Goal: Task Accomplishment & Management: Manage account settings

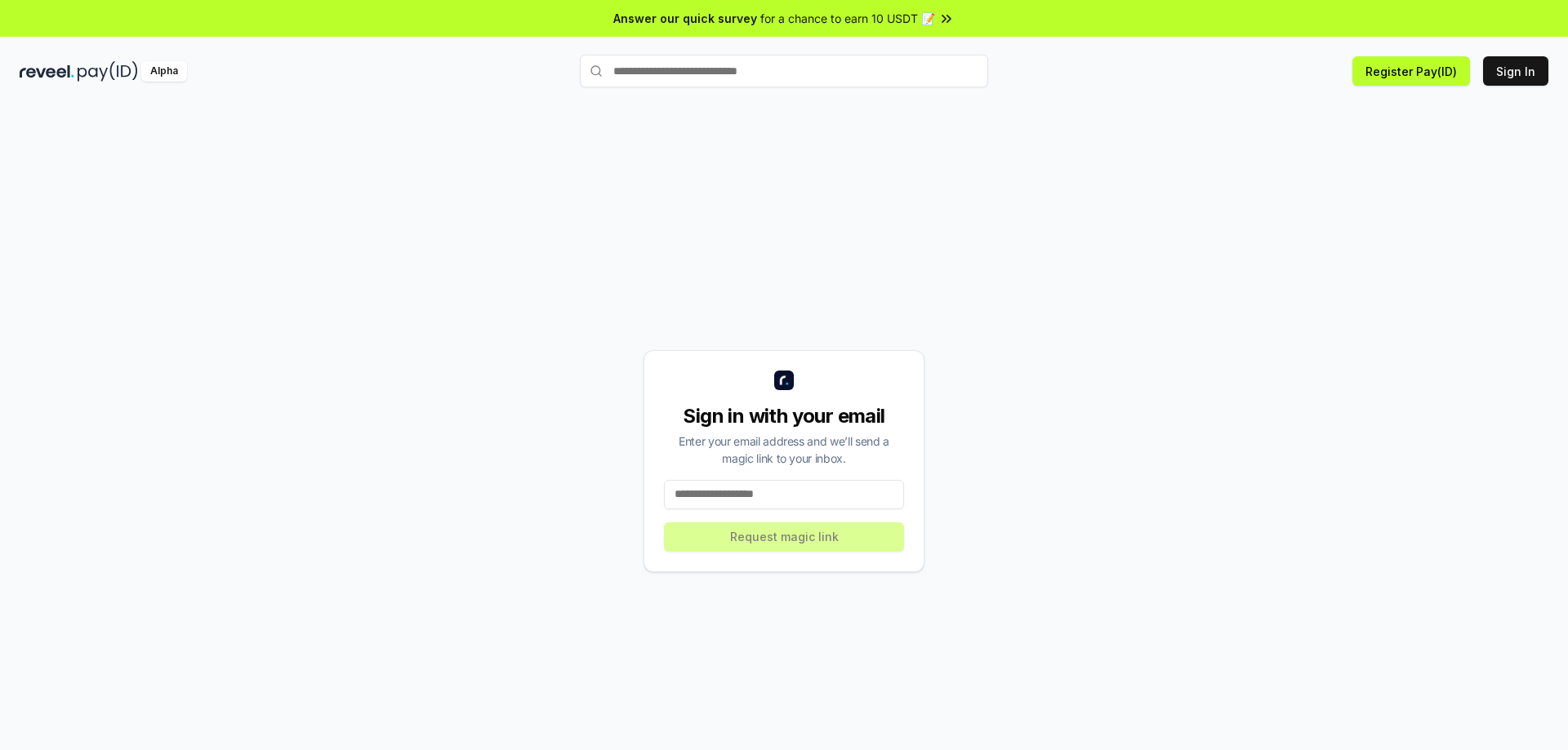
click at [780, 498] on input at bounding box center [784, 495] width 240 height 29
type input "**********"
click at [791, 537] on button "Request magic link" at bounding box center [784, 537] width 240 height 29
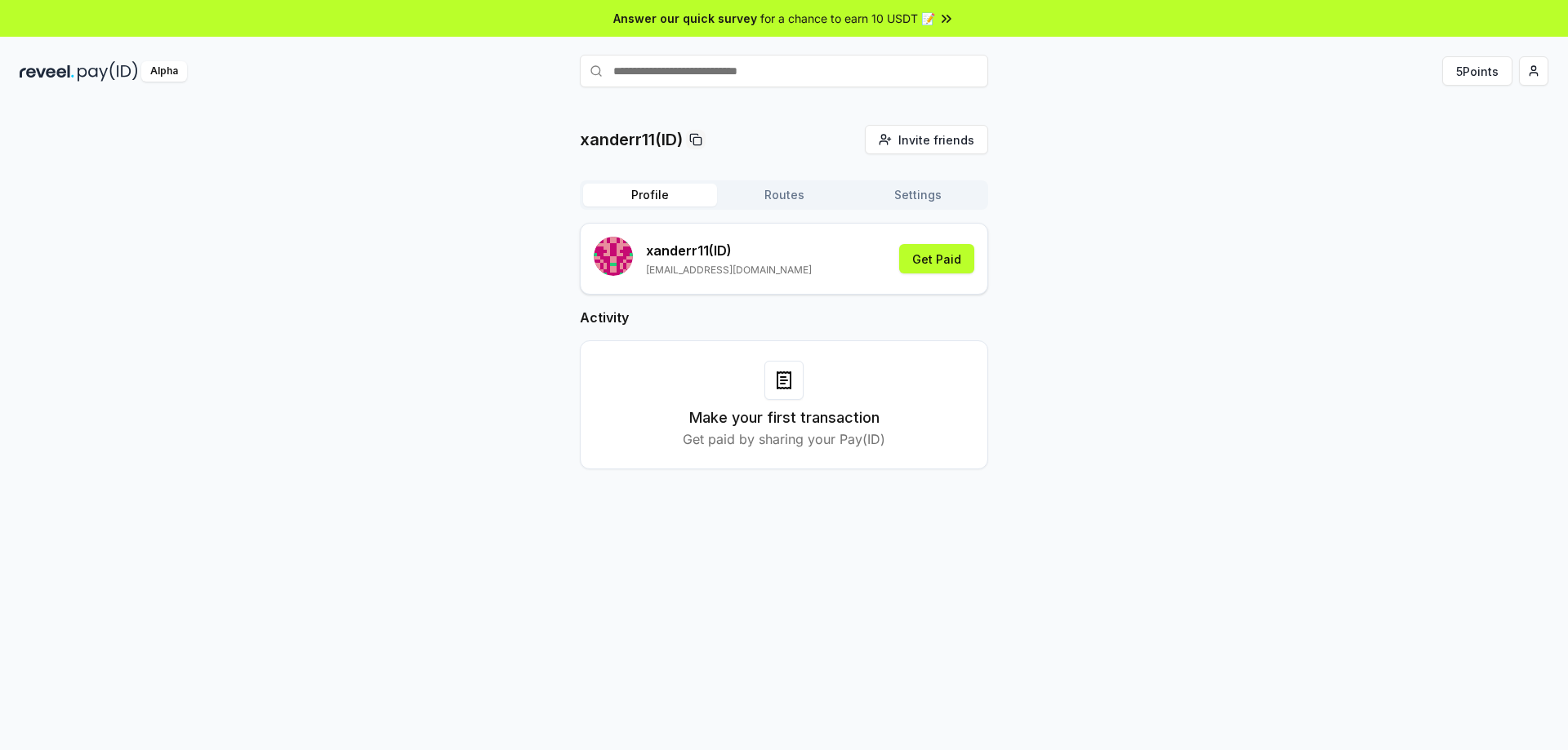
click at [808, 195] on button "Routes" at bounding box center [784, 196] width 134 height 23
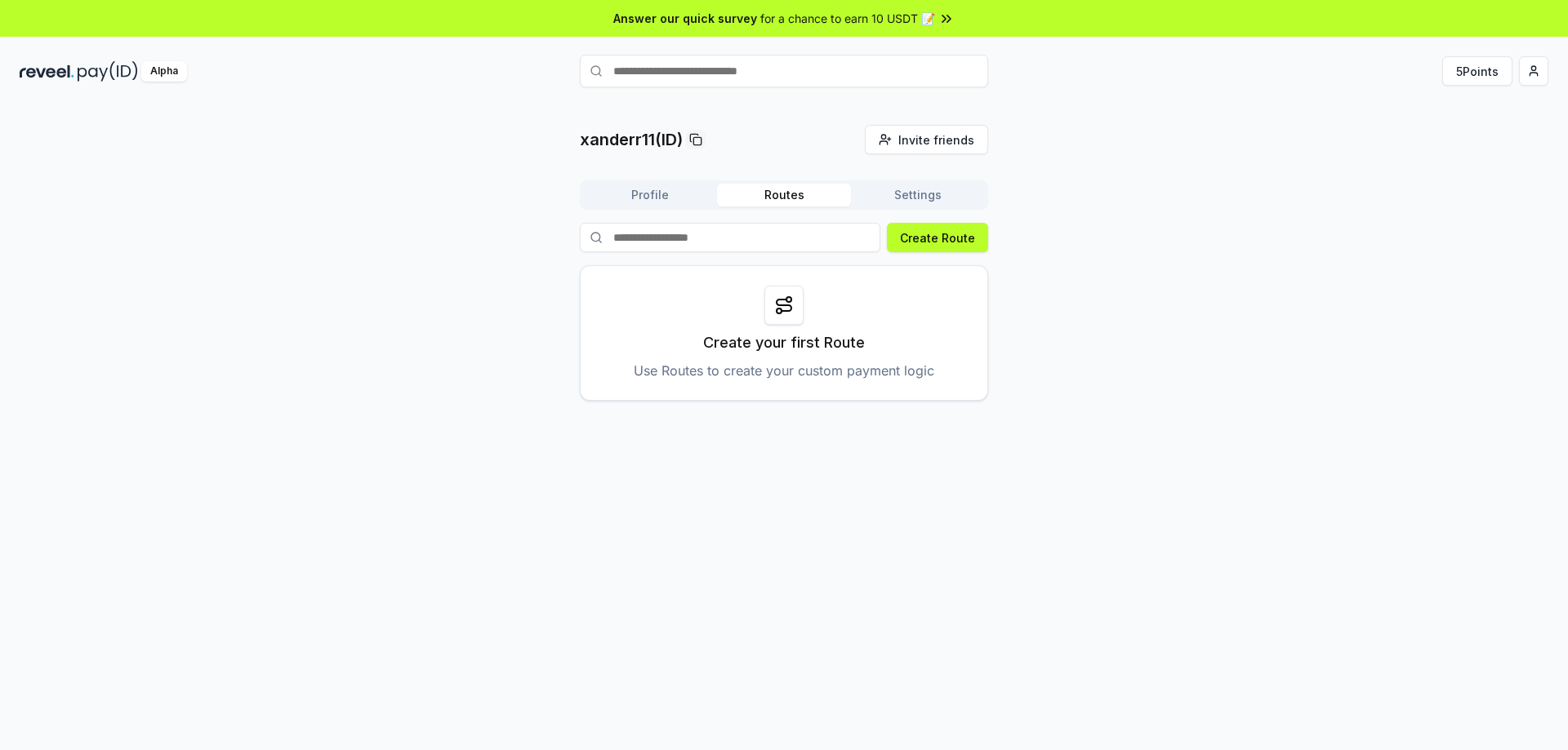
click at [780, 317] on div at bounding box center [784, 305] width 40 height 40
click at [787, 307] on icon at bounding box center [784, 306] width 19 height 19
click at [790, 340] on p "Create your first Route" at bounding box center [784, 343] width 162 height 23
click at [919, 240] on button "Create Route" at bounding box center [937, 237] width 101 height 29
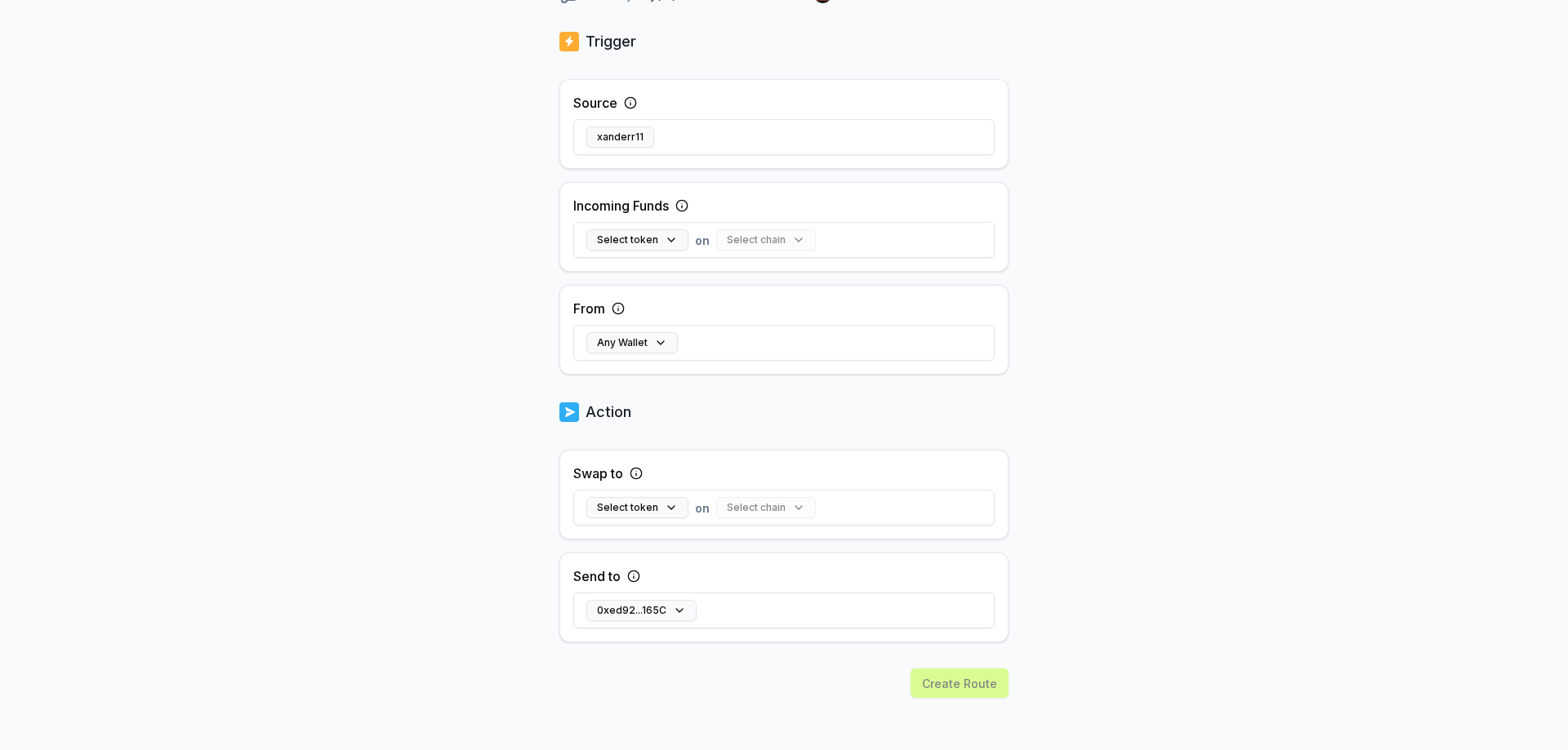
scroll to position [302, 0]
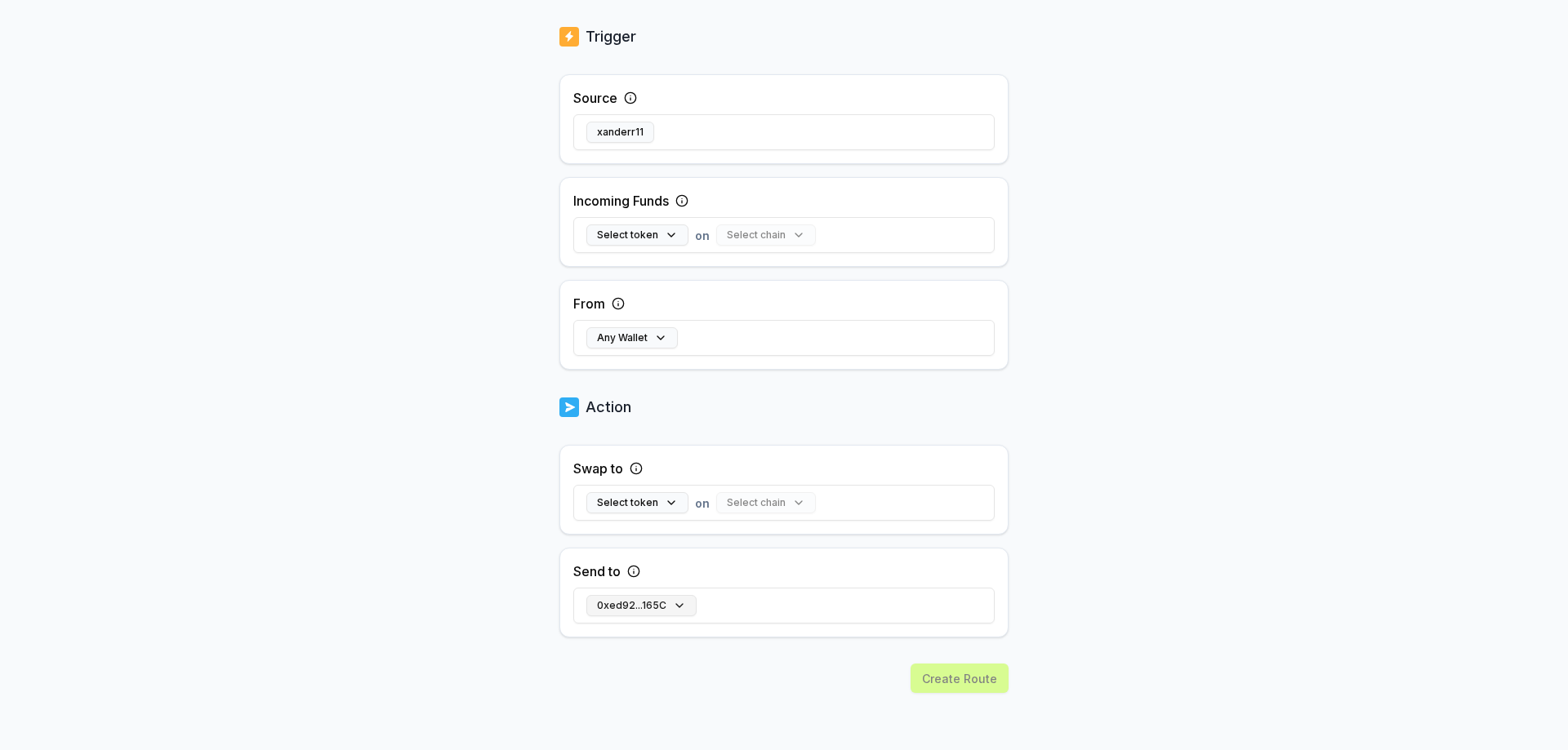
click at [681, 602] on button "0xed92...165C" at bounding box center [641, 605] width 110 height 21
click at [435, 519] on body "Answer our quick survey for a chance to earn 10 USDT 📝 Alpha 5 Points Back Crea…" at bounding box center [784, 375] width 1568 height 750
click at [659, 338] on button "Any Wallet" at bounding box center [632, 338] width 92 height 21
click at [361, 361] on div "Back Create Route ******** When my Pay(ID) receives funds send it to 0xed92...1…" at bounding box center [784, 142] width 1568 height 705
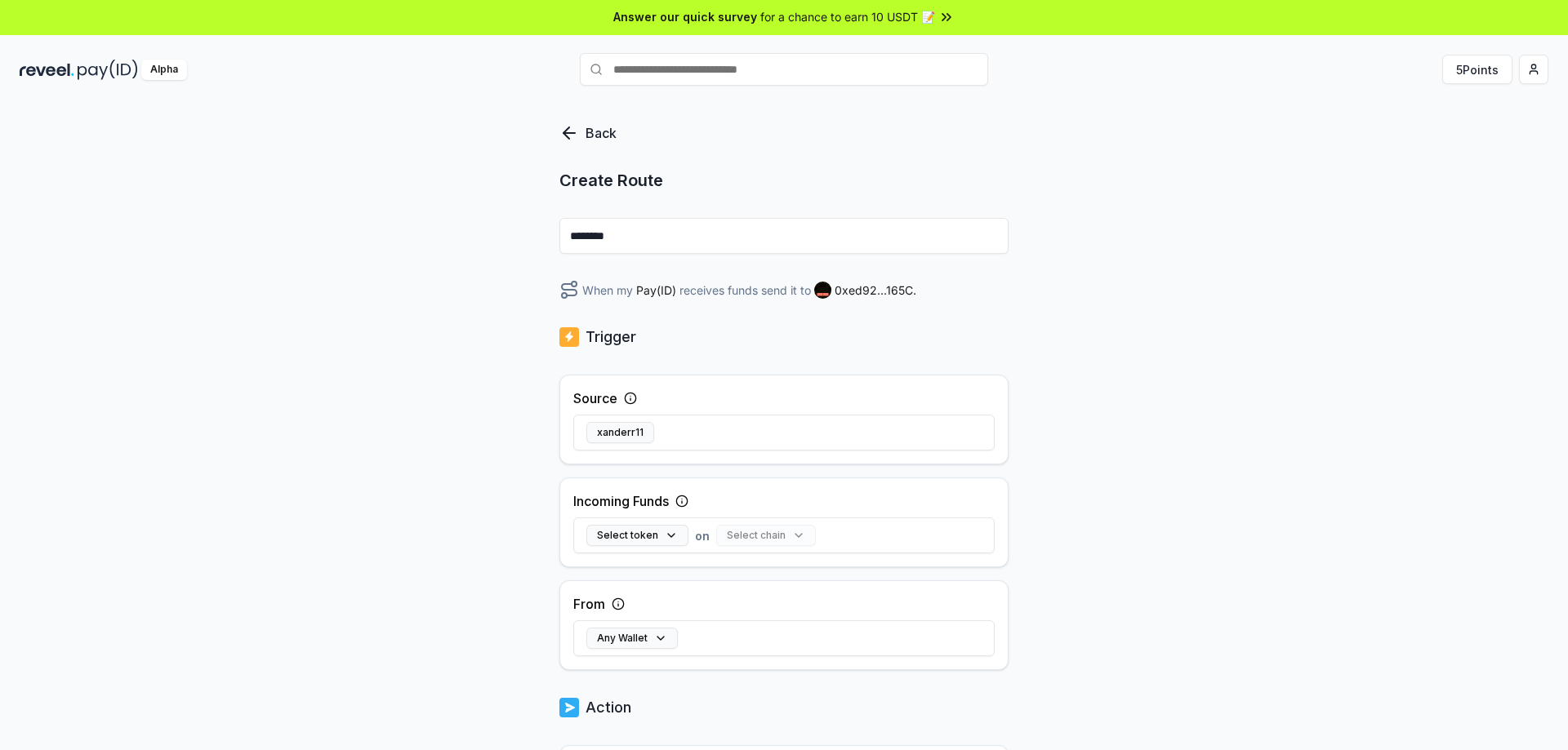
scroll to position [0, 0]
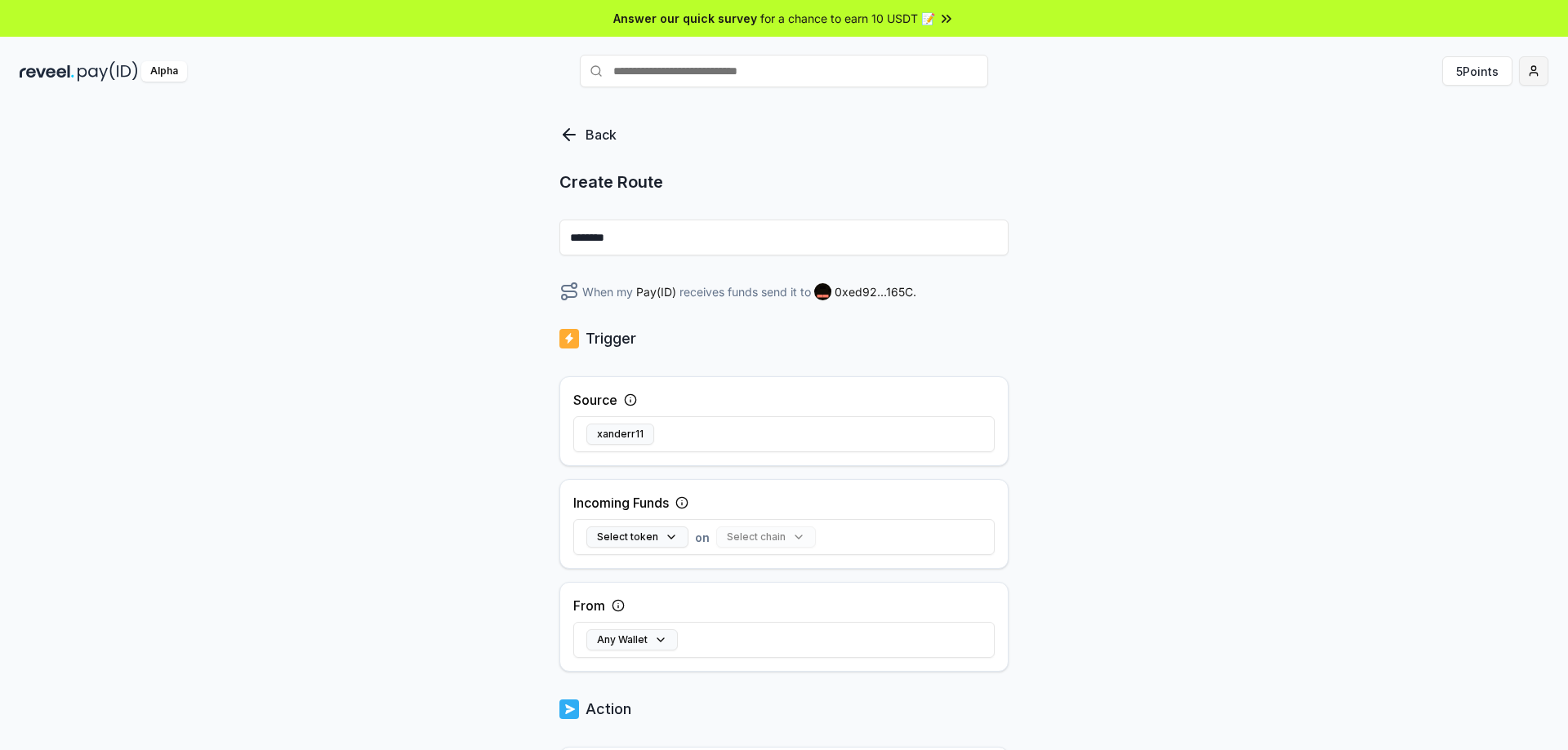
click at [1541, 65] on html "Answer our quick survey for a chance to earn 10 USDT 📝 Alpha 5 Points Back Crea…" at bounding box center [784, 375] width 1568 height 750
click at [1471, 167] on div "Connect Wallet" at bounding box center [1457, 168] width 181 height 27
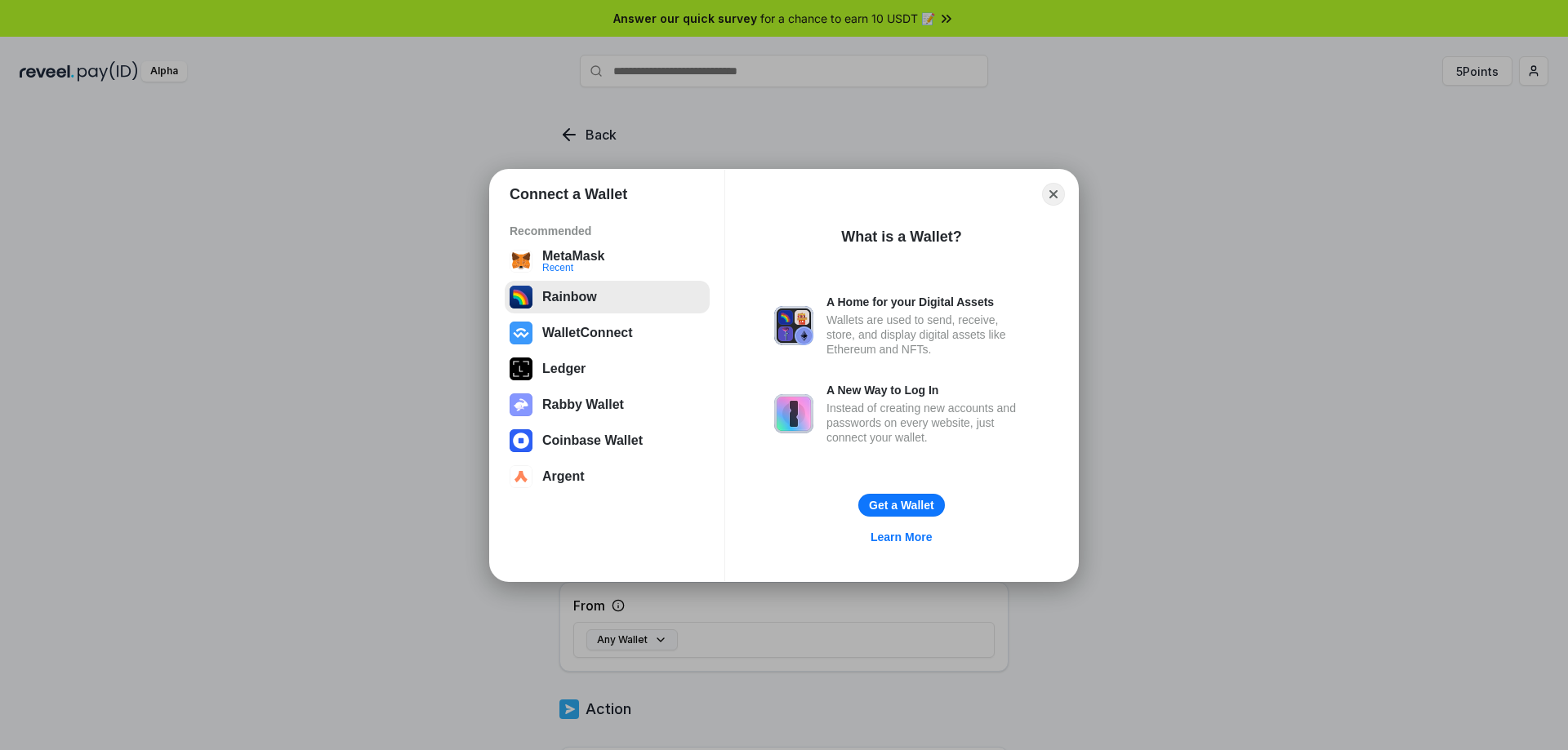
click at [580, 293] on button "Rainbow" at bounding box center [607, 297] width 205 height 33
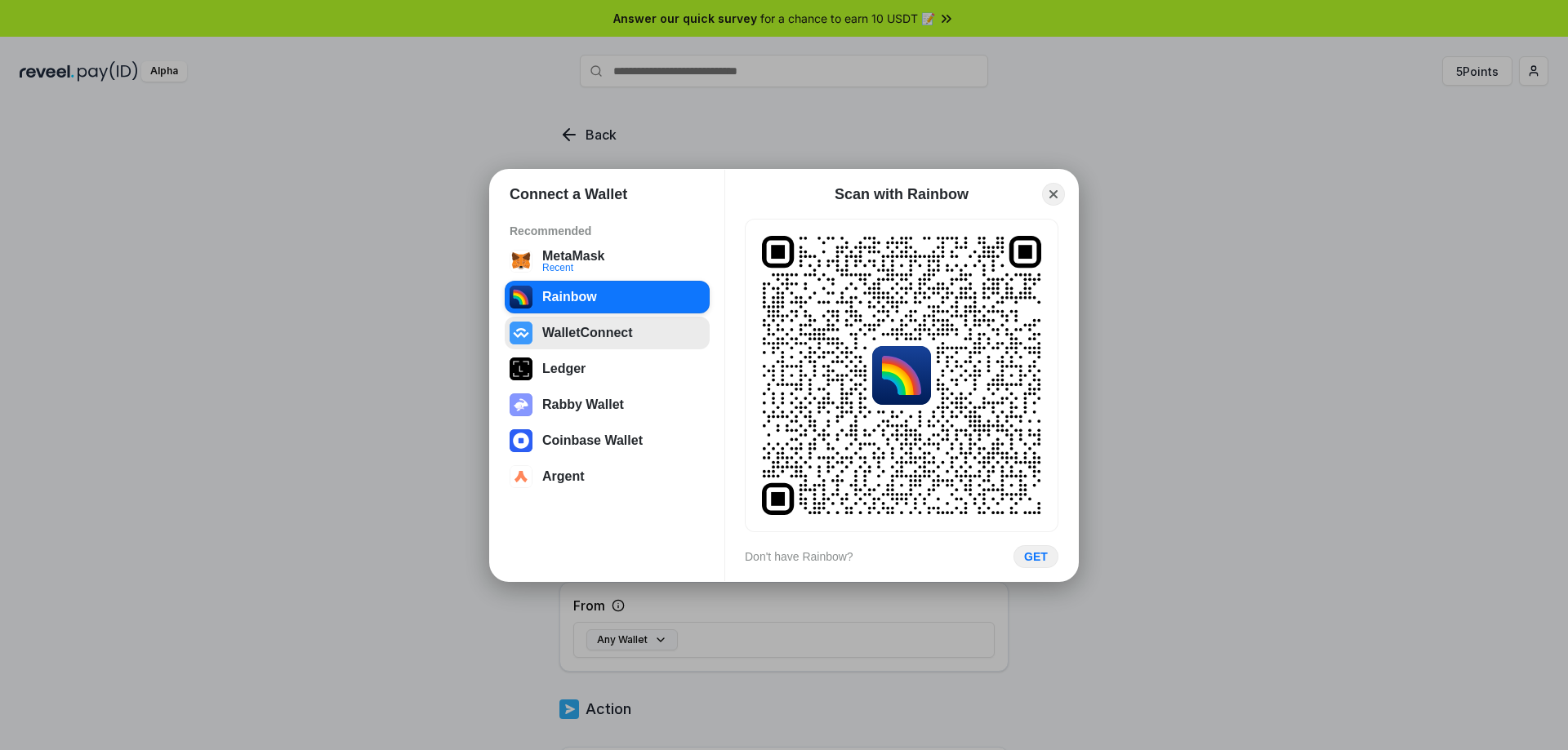
click at [586, 330] on button "WalletConnect" at bounding box center [607, 334] width 205 height 33
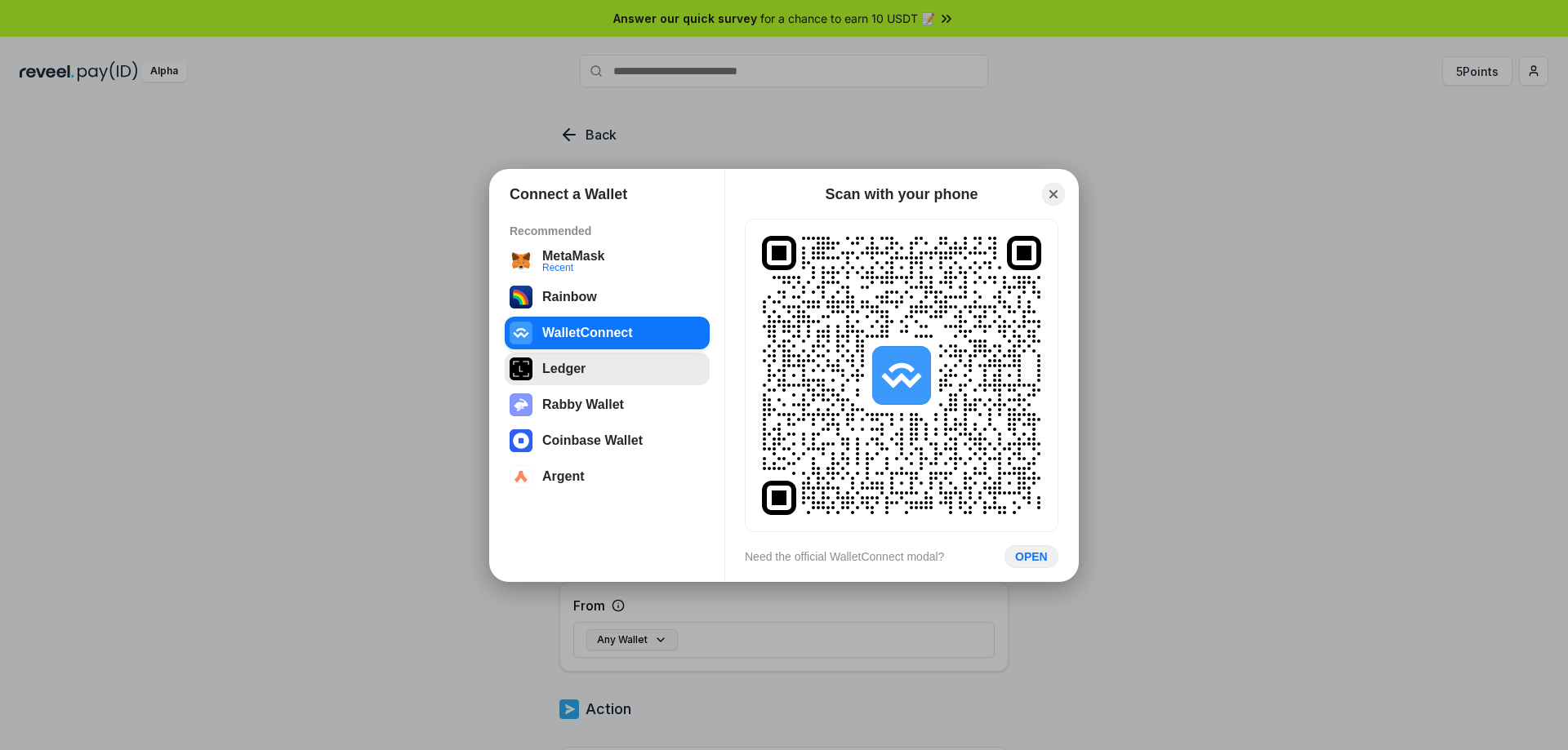
click at [568, 371] on button "Ledger" at bounding box center [607, 369] width 205 height 33
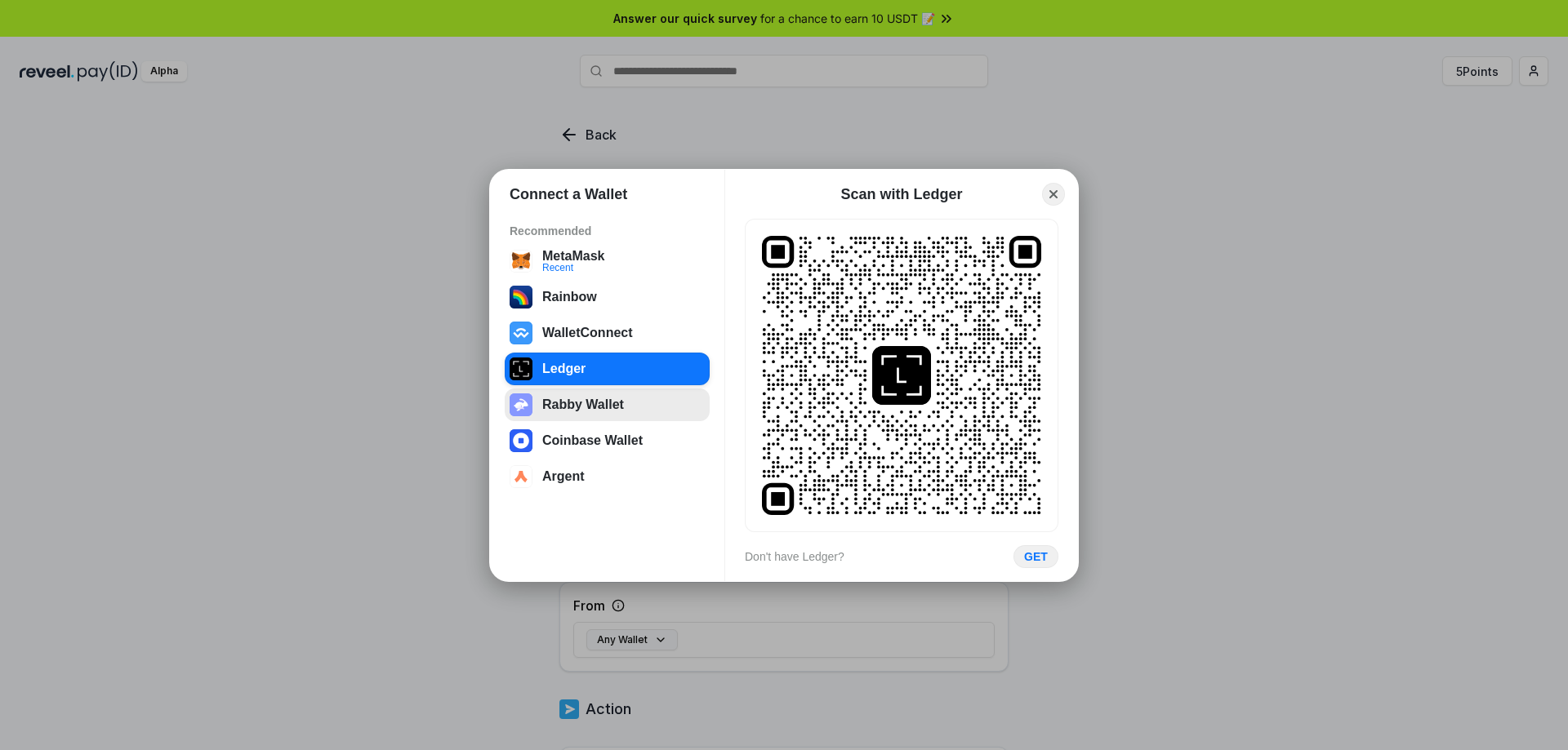
click at [573, 412] on button "Rabby Wallet" at bounding box center [607, 405] width 205 height 33
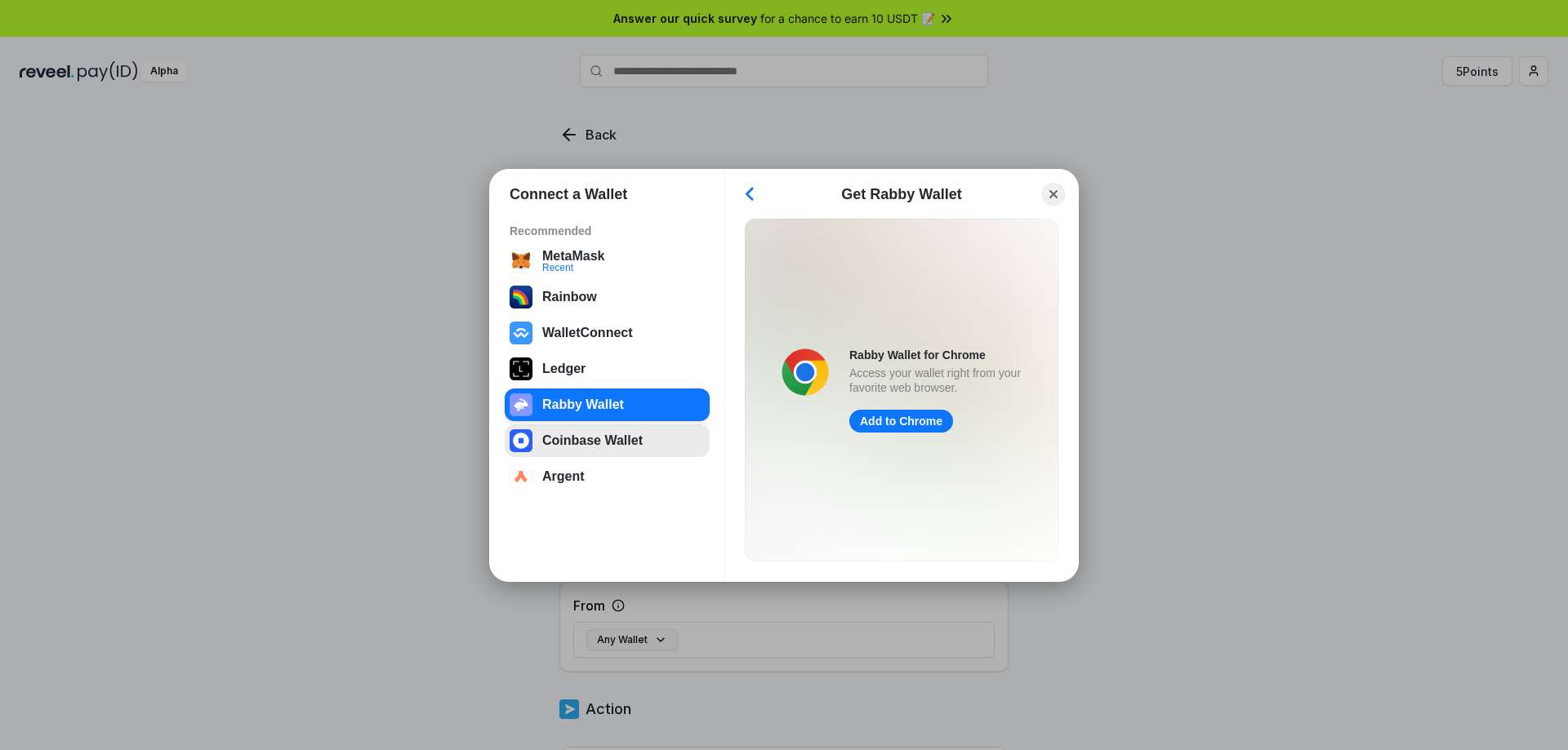
click at [602, 455] on button "Coinbase Wallet" at bounding box center [607, 441] width 205 height 33
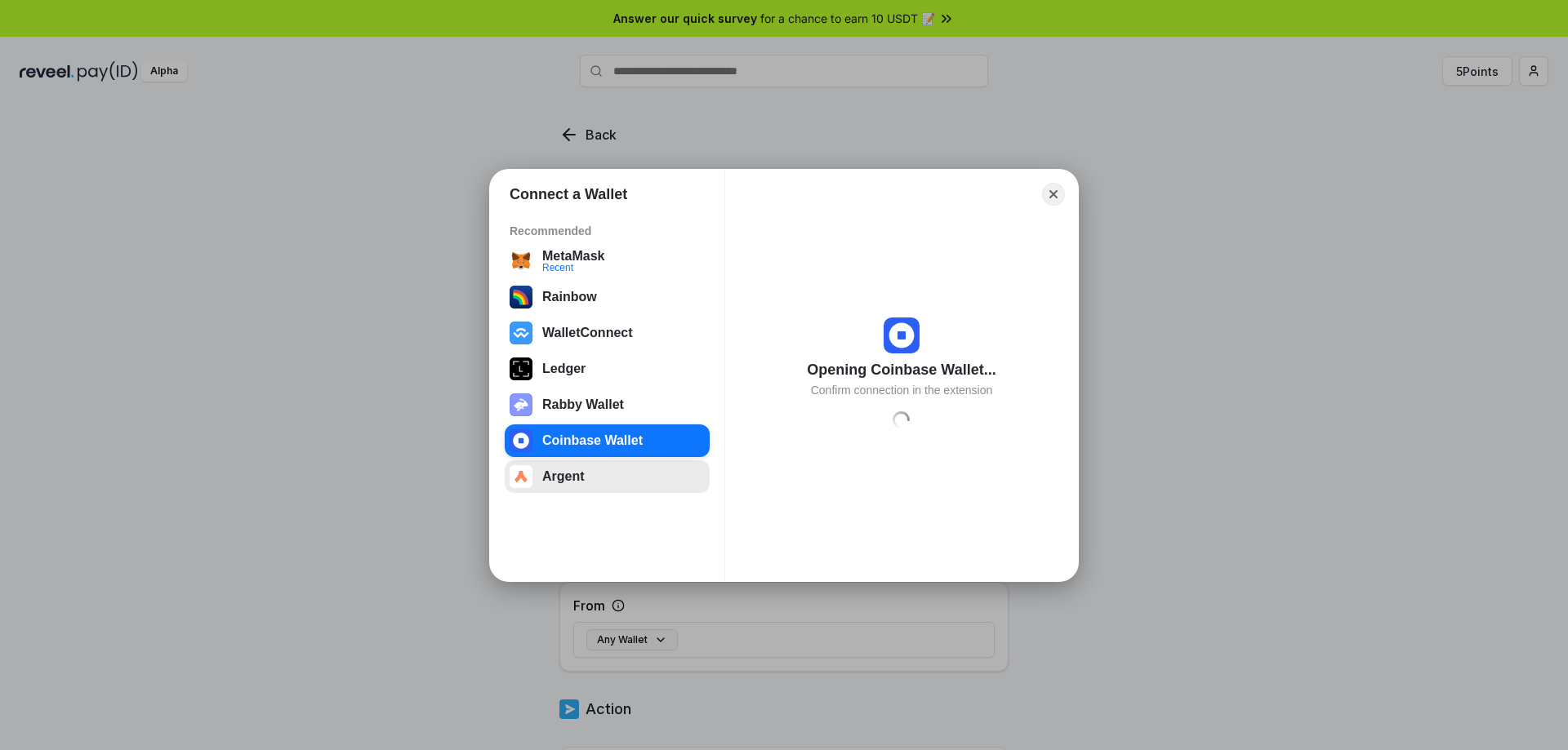
click at [595, 482] on button "Argent" at bounding box center [607, 477] width 205 height 33
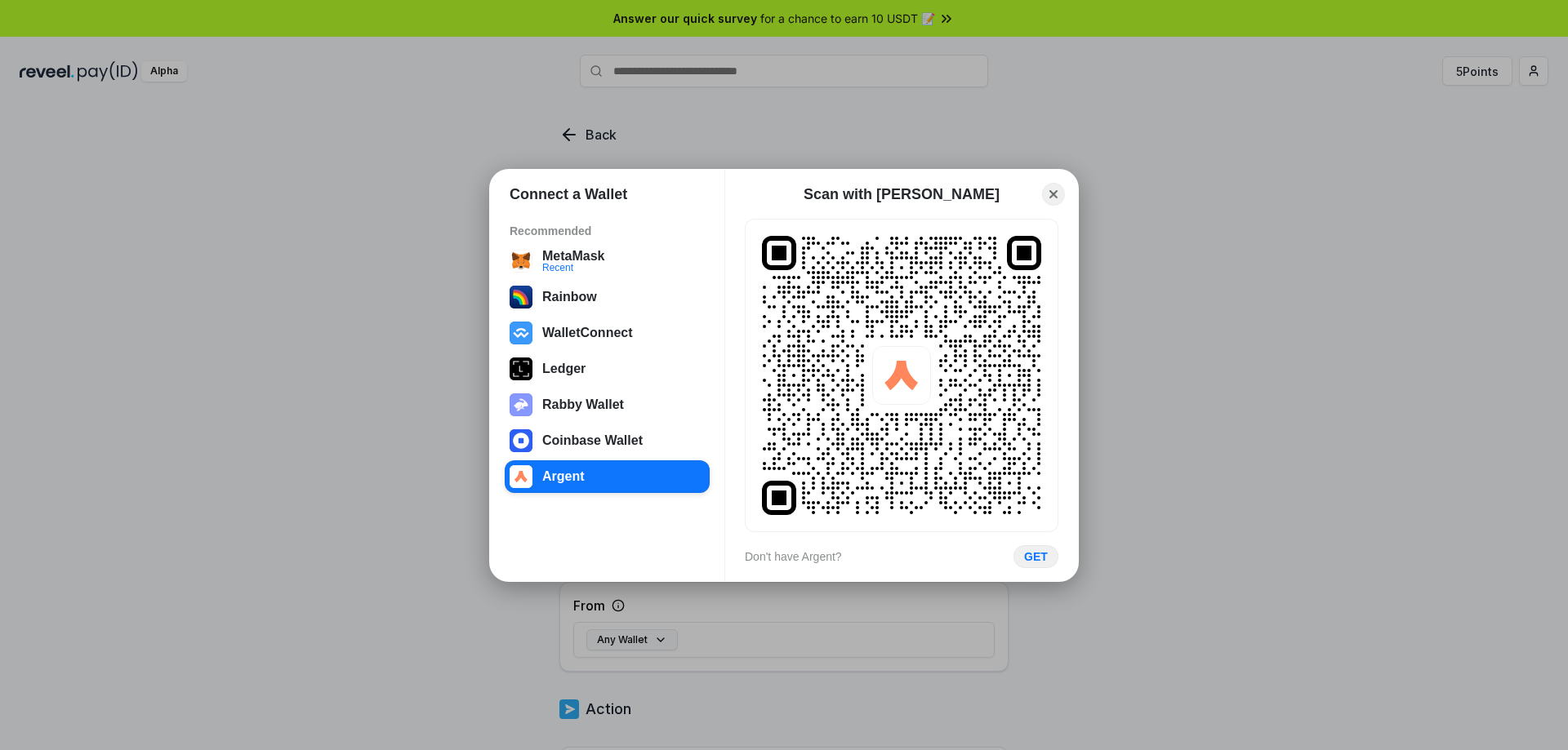
drag, startPoint x: 1041, startPoint y: 191, endPoint x: 1055, endPoint y: 191, distance: 14.0
click at [1042, 191] on button "Close" at bounding box center [1054, 195] width 23 height 23
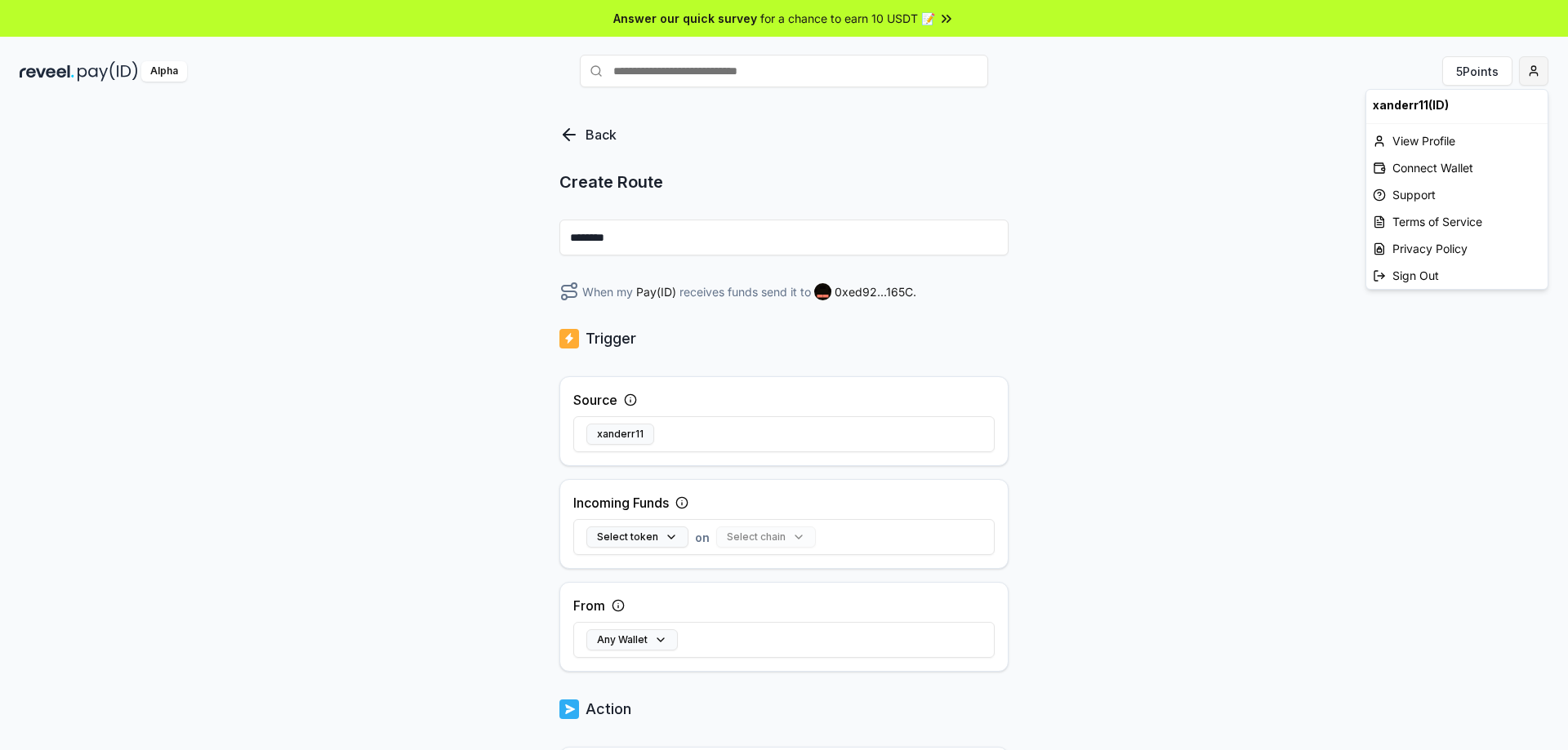
click at [1540, 76] on html "Answer our quick survey for a chance to earn 10 USDT 📝 Alpha 5 Points Back Crea…" at bounding box center [784, 375] width 1568 height 750
click at [1413, 103] on div "xanderr11(ID)" at bounding box center [1457, 104] width 181 height 30
copy div "xanderr11"
click at [1311, 143] on html "Answer our quick survey for a chance to earn 10 USDT 📝 Alpha 5 Points Back Crea…" at bounding box center [784, 375] width 1568 height 750
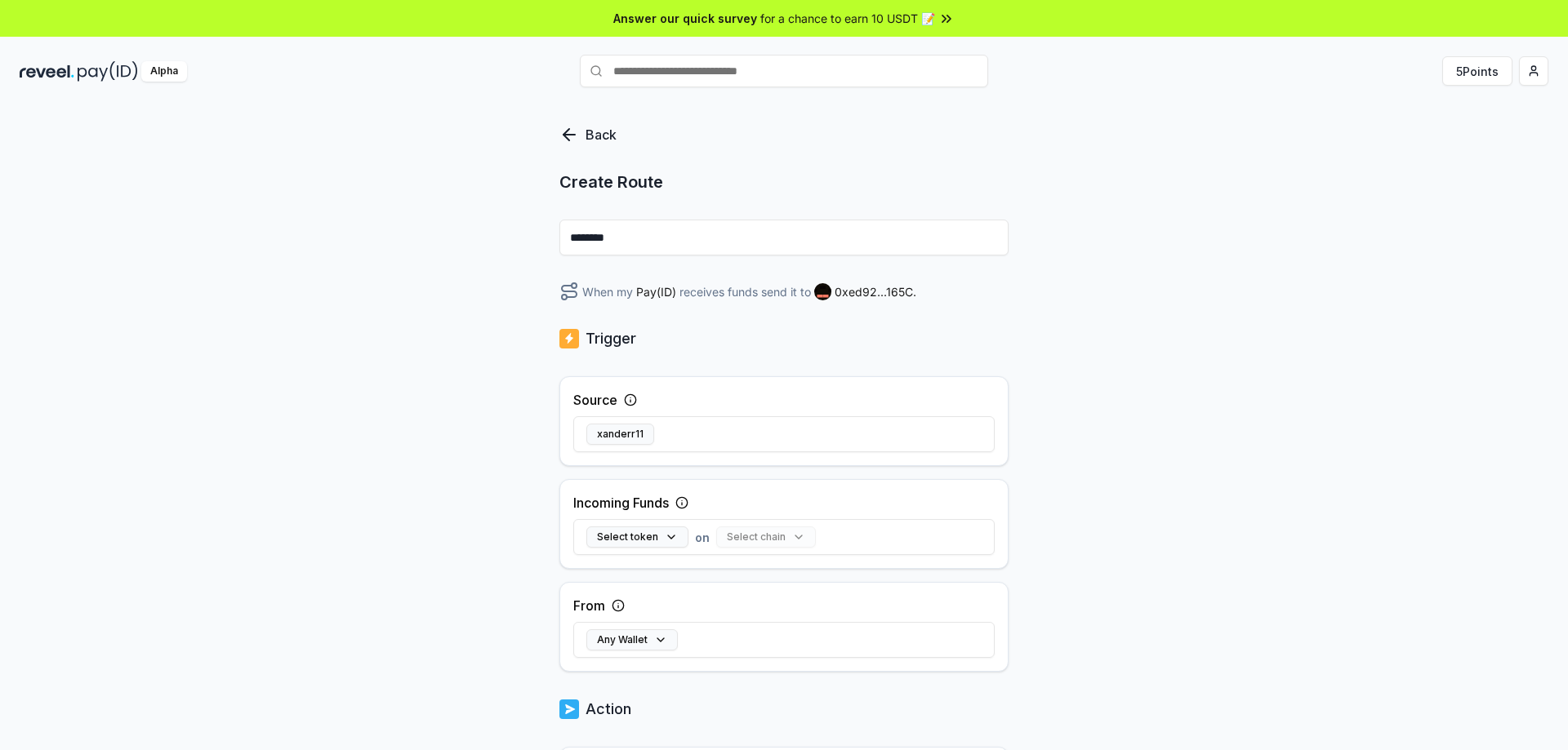
click at [580, 138] on div "Back" at bounding box center [600, 135] width 82 height 19
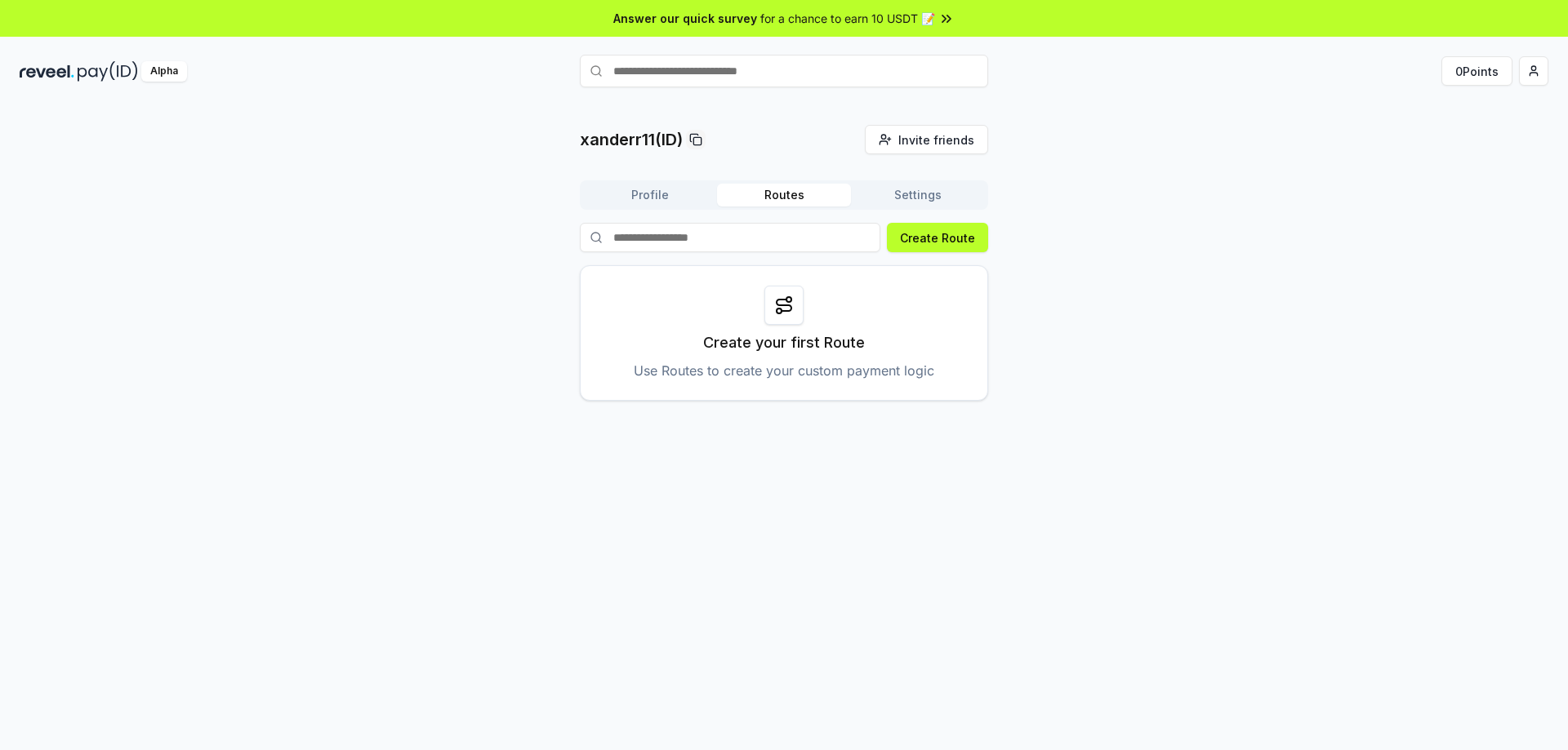
click at [170, 69] on div "Alpha" at bounding box center [164, 71] width 45 height 20
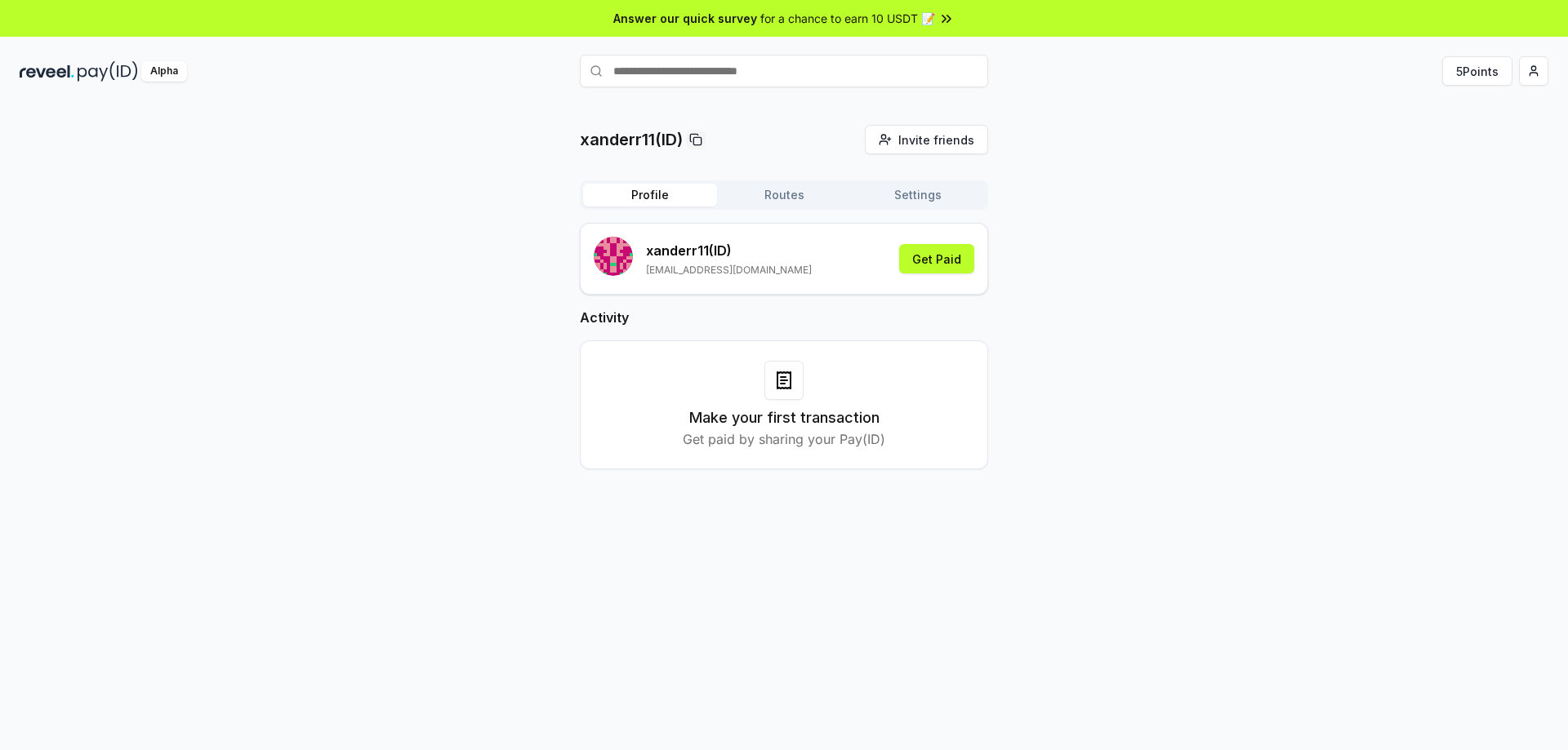
click at [170, 69] on div "Alpha" at bounding box center [164, 71] width 45 height 20
click at [941, 196] on button "Settings" at bounding box center [918, 196] width 134 height 23
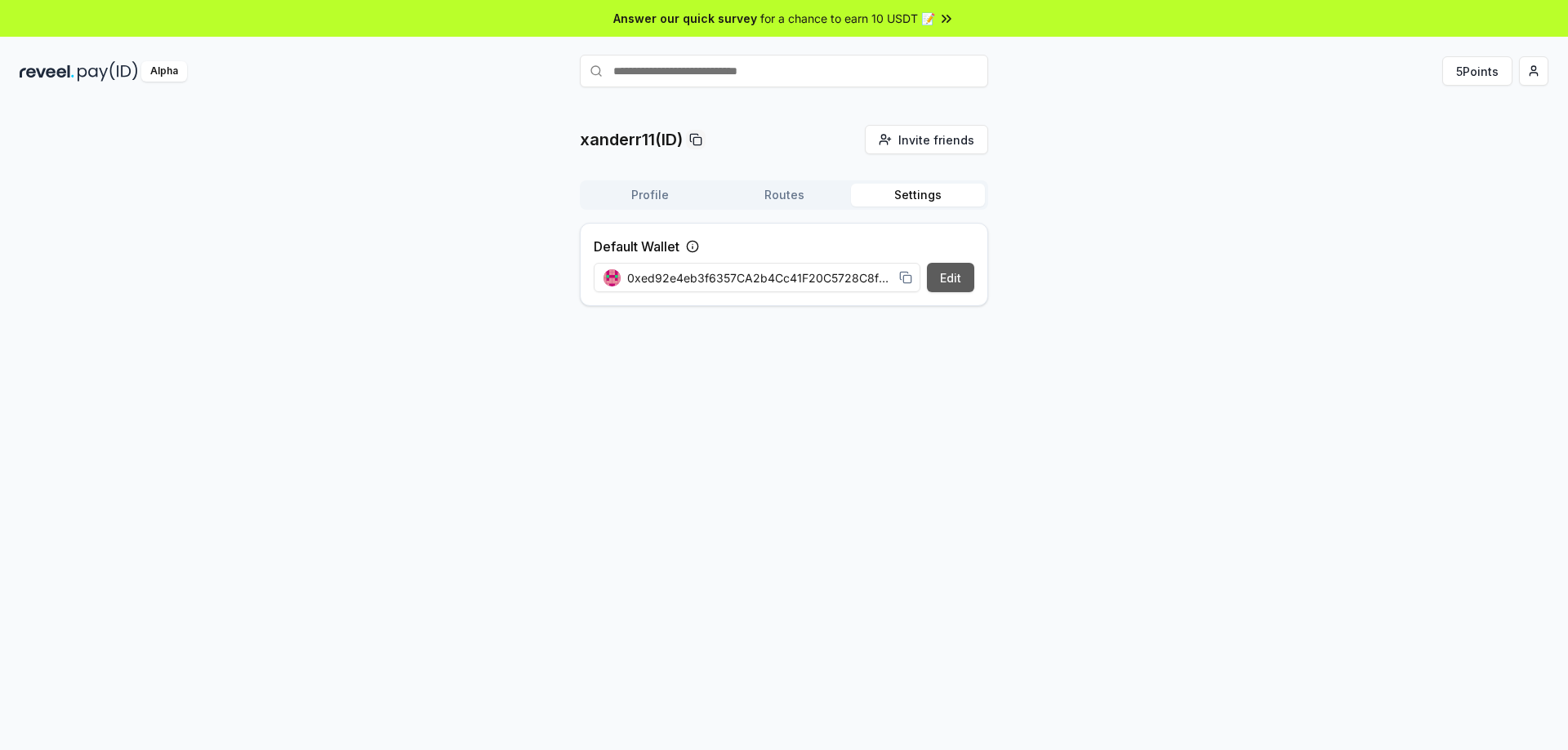
click at [951, 281] on button "Edit" at bounding box center [950, 278] width 47 height 29
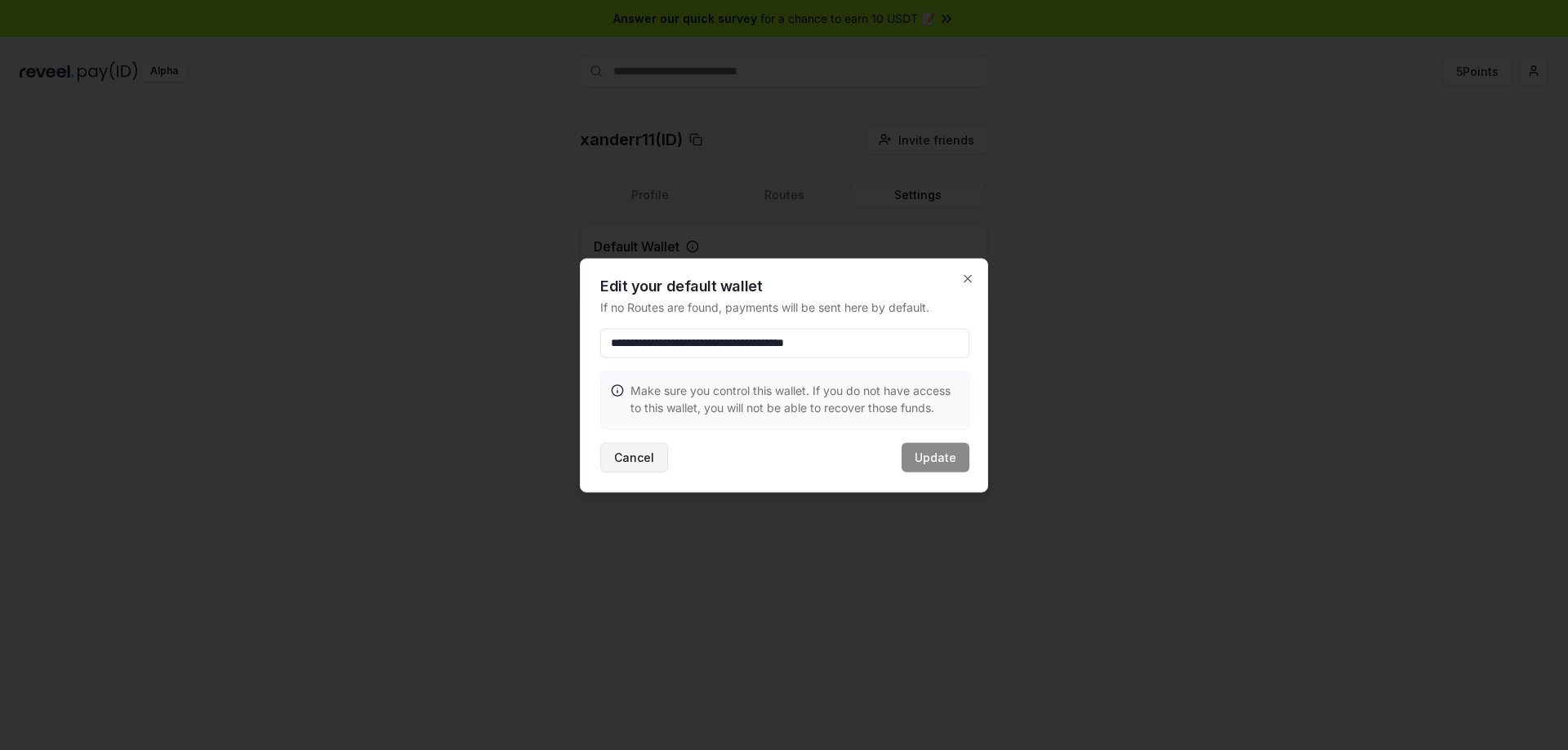
click at [622, 457] on button "Cancel" at bounding box center [635, 457] width 68 height 29
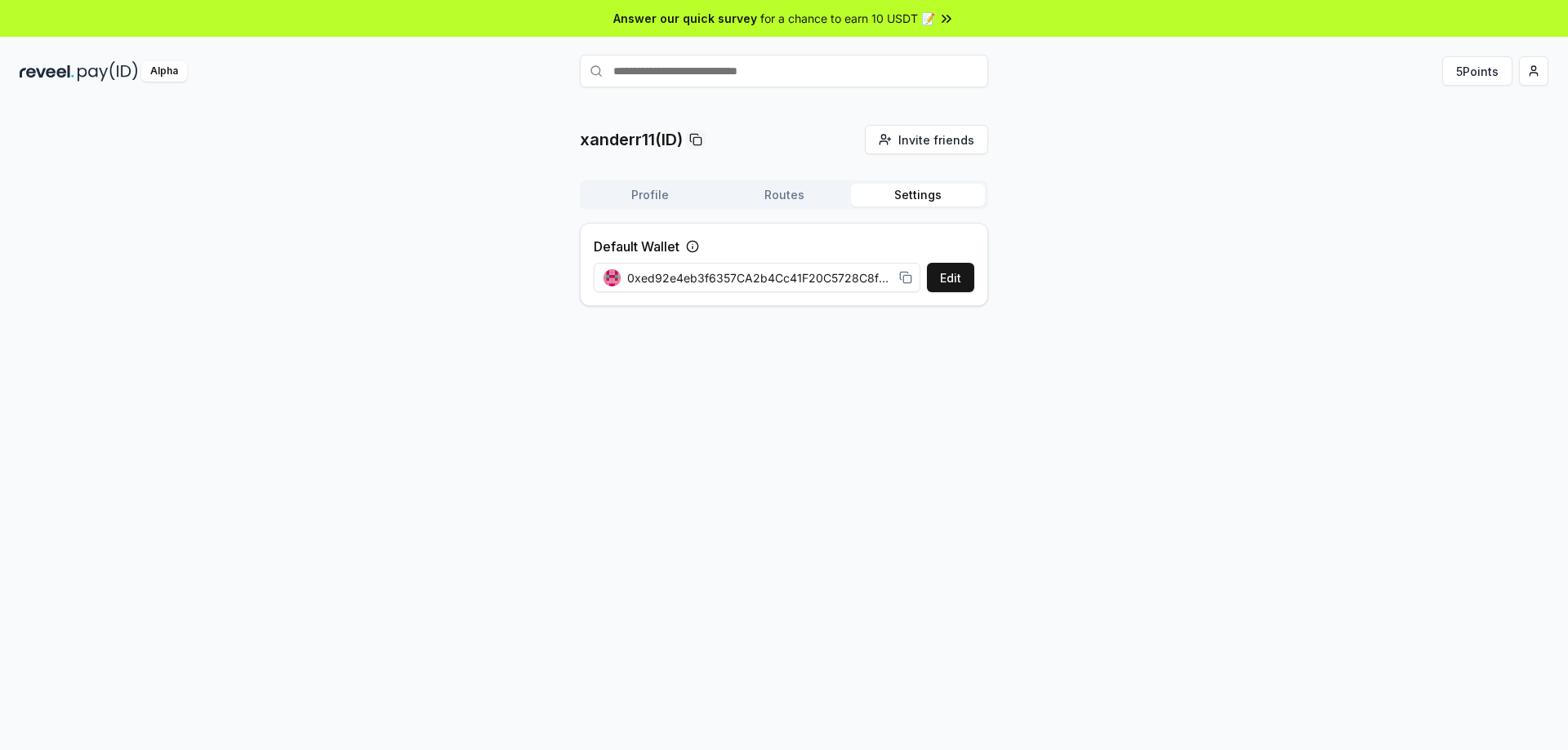
click at [804, 187] on button "Routes" at bounding box center [784, 196] width 134 height 23
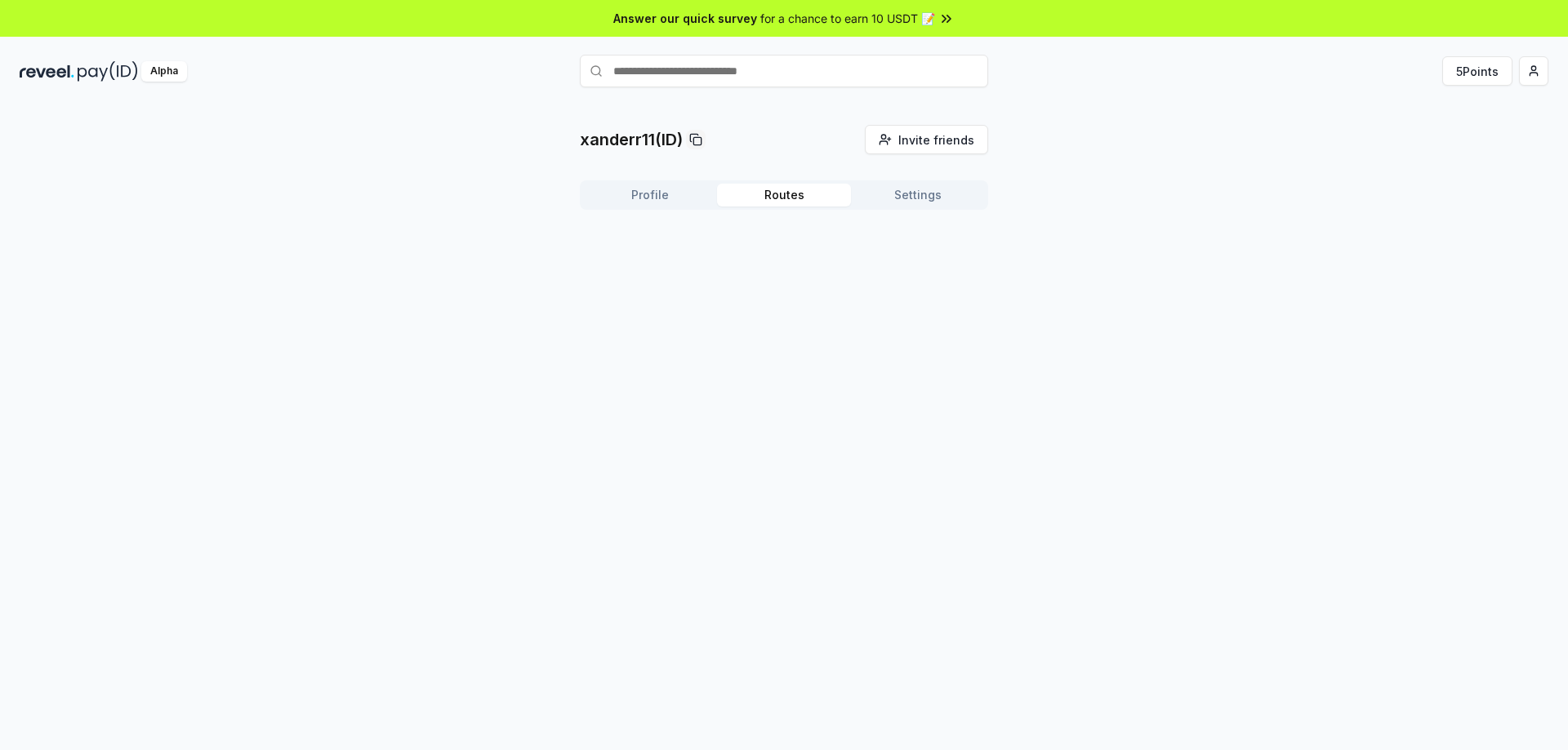
click at [677, 194] on button "Profile" at bounding box center [650, 196] width 134 height 23
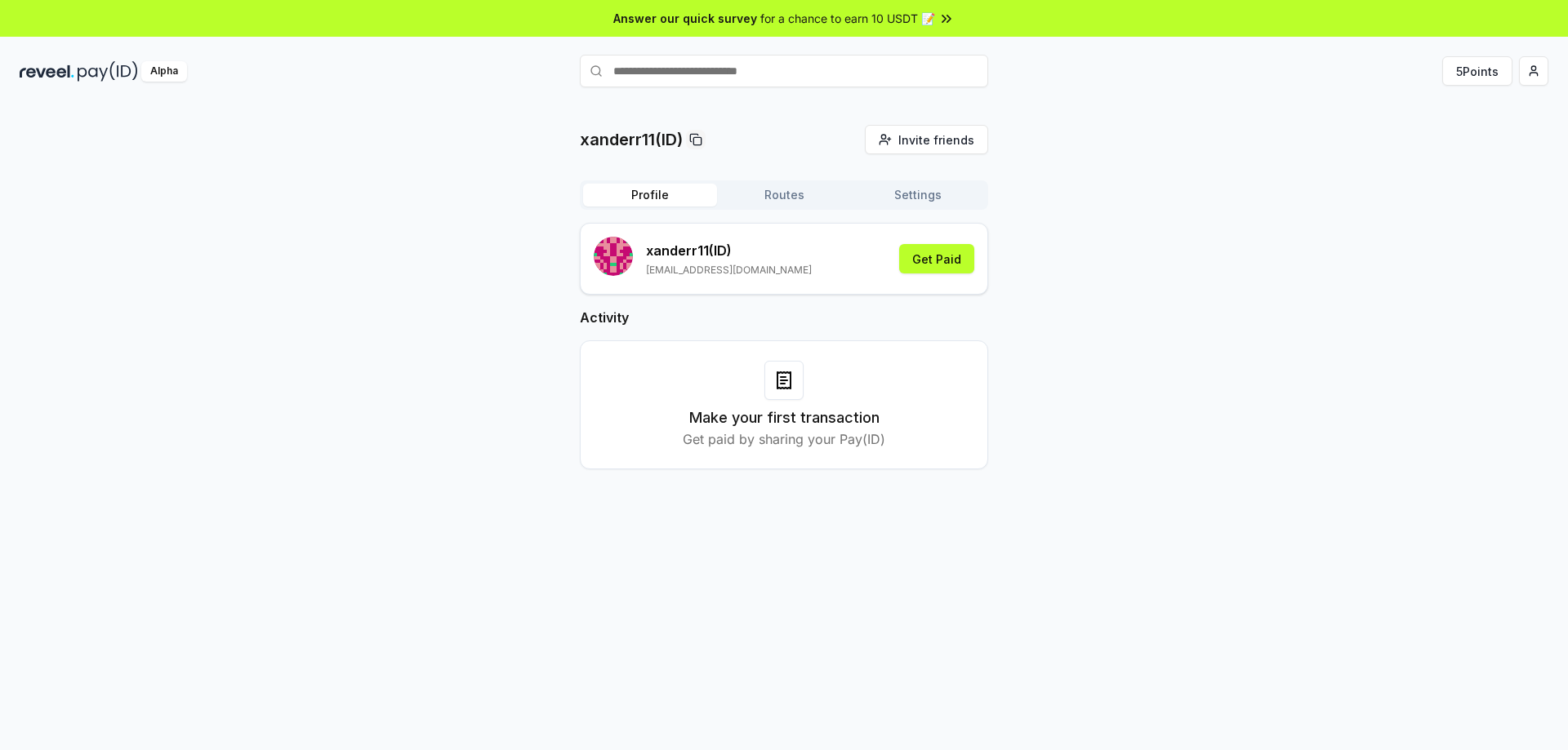
click at [789, 383] on icon at bounding box center [784, 381] width 19 height 19
click at [947, 14] on icon at bounding box center [946, 18] width 16 height 16
click at [115, 70] on img at bounding box center [107, 71] width 61 height 20
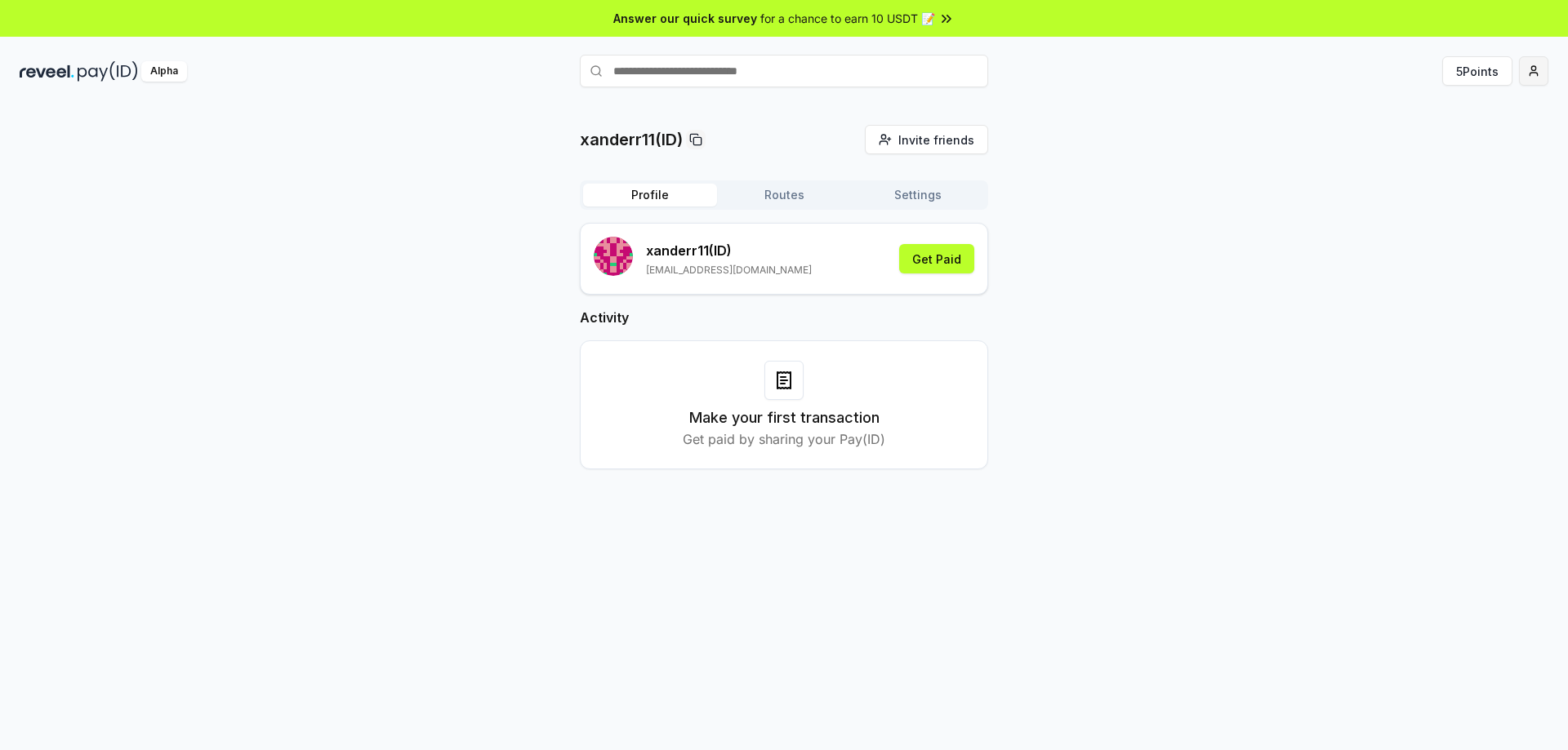
click at [1534, 77] on html "Answer our quick survey for a chance to earn 10 USDT 📝 Alpha 5 Points xanderr11…" at bounding box center [784, 375] width 1568 height 750
click at [1454, 142] on div "View Profile" at bounding box center [1457, 141] width 181 height 27
click at [697, 272] on p "[EMAIL_ADDRESS][DOMAIN_NAME]" at bounding box center [729, 271] width 166 height 13
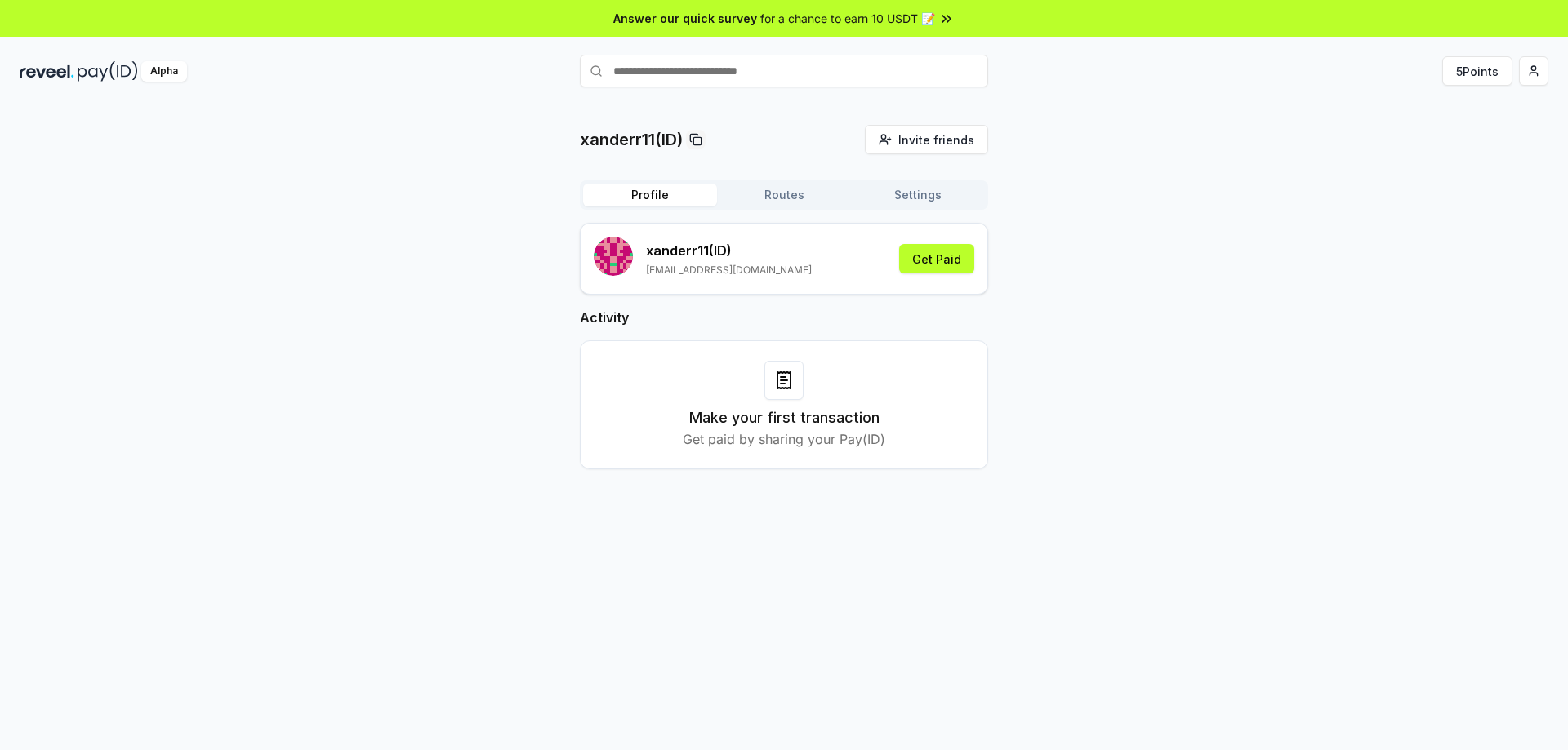
click at [698, 254] on p "xanderr11 (ID)" at bounding box center [729, 251] width 166 height 19
click at [714, 264] on p "[EMAIL_ADDRESS][DOMAIN_NAME]" at bounding box center [729, 271] width 166 height 13
click at [621, 255] on rect "submit" at bounding box center [621, 254] width 3 height 3
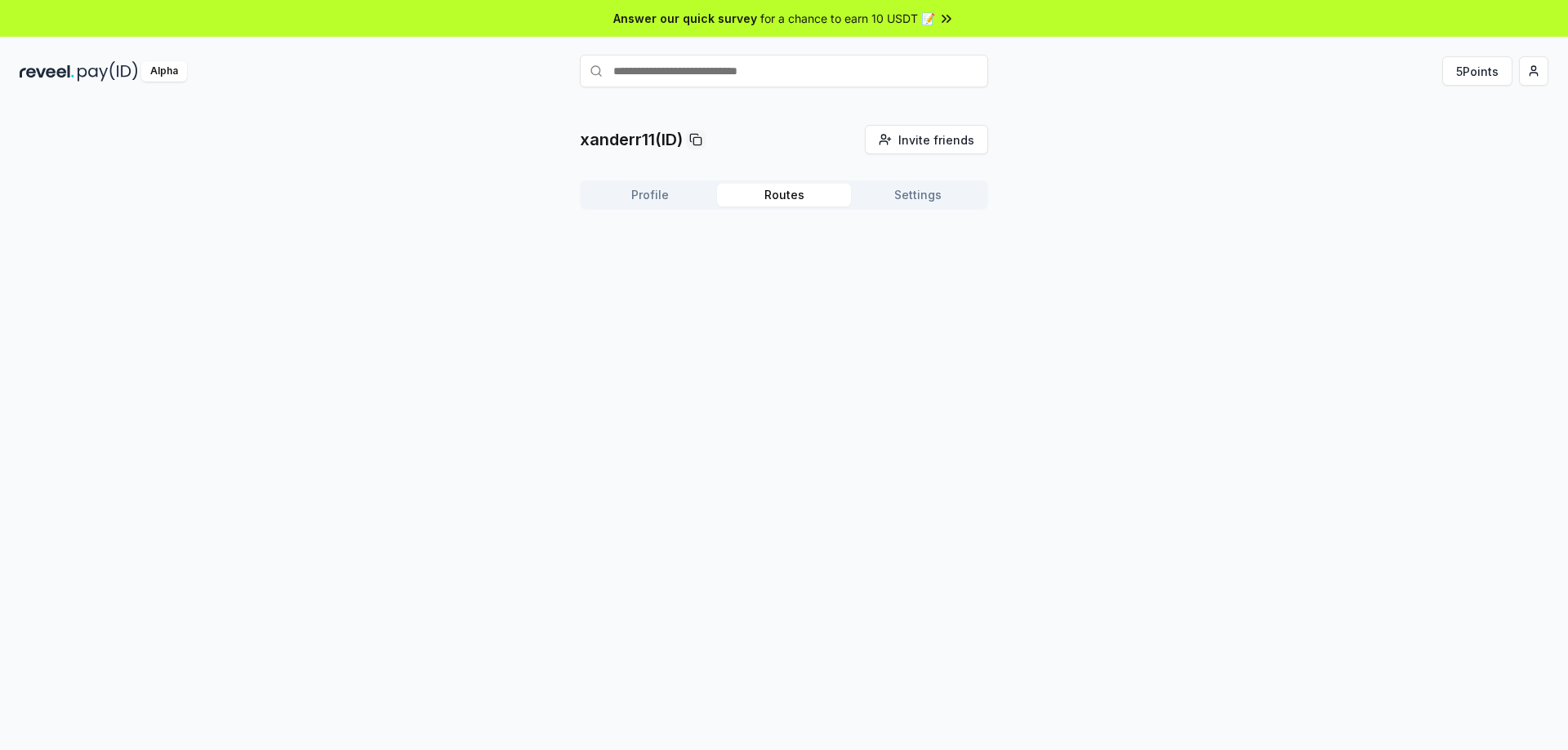
click at [813, 193] on button "Routes" at bounding box center [784, 196] width 134 height 23
click at [894, 194] on button "Settings" at bounding box center [918, 196] width 134 height 23
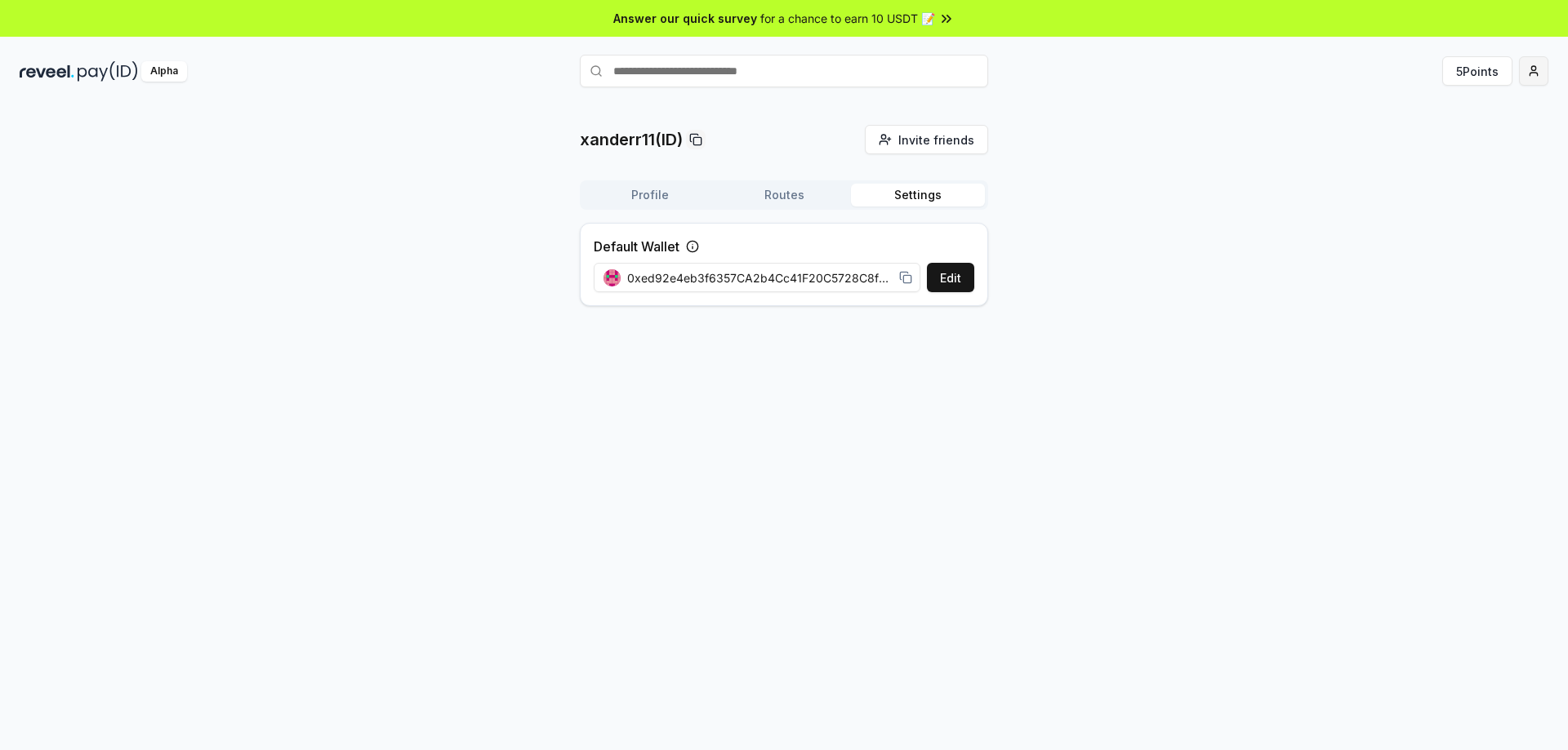
click at [1532, 82] on html "Answer our quick survey for a chance to earn 10 USDT 📝 Alpha 5 Points xanderr11…" at bounding box center [784, 375] width 1568 height 750
click at [890, 196] on html "Answer our quick survey for a chance to earn 10 USDT 📝 Alpha 5 Points xanderr11…" at bounding box center [784, 375] width 1568 height 750
click at [960, 280] on button "Edit" at bounding box center [950, 278] width 47 height 29
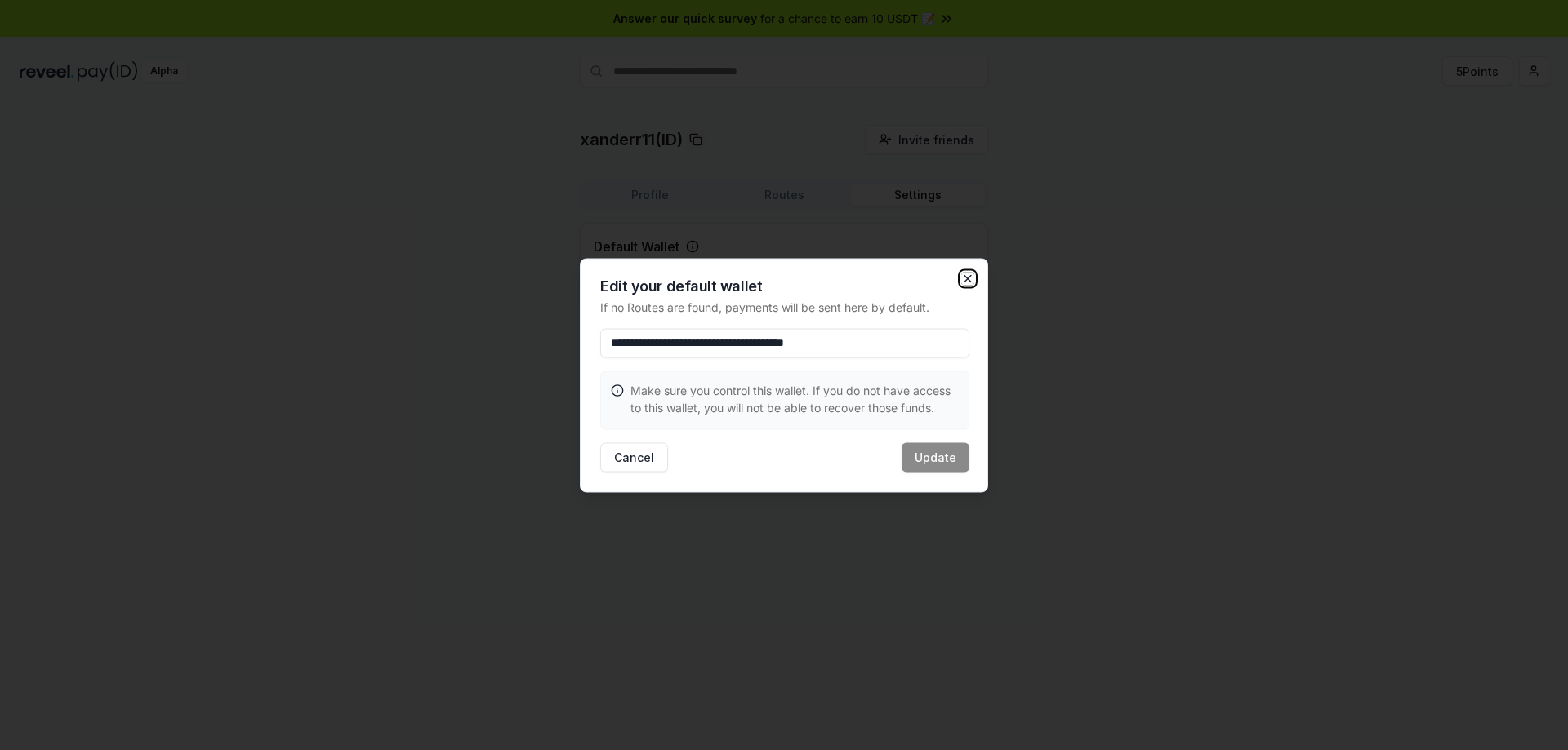
click at [971, 281] on icon "button" at bounding box center [968, 279] width 14 height 13
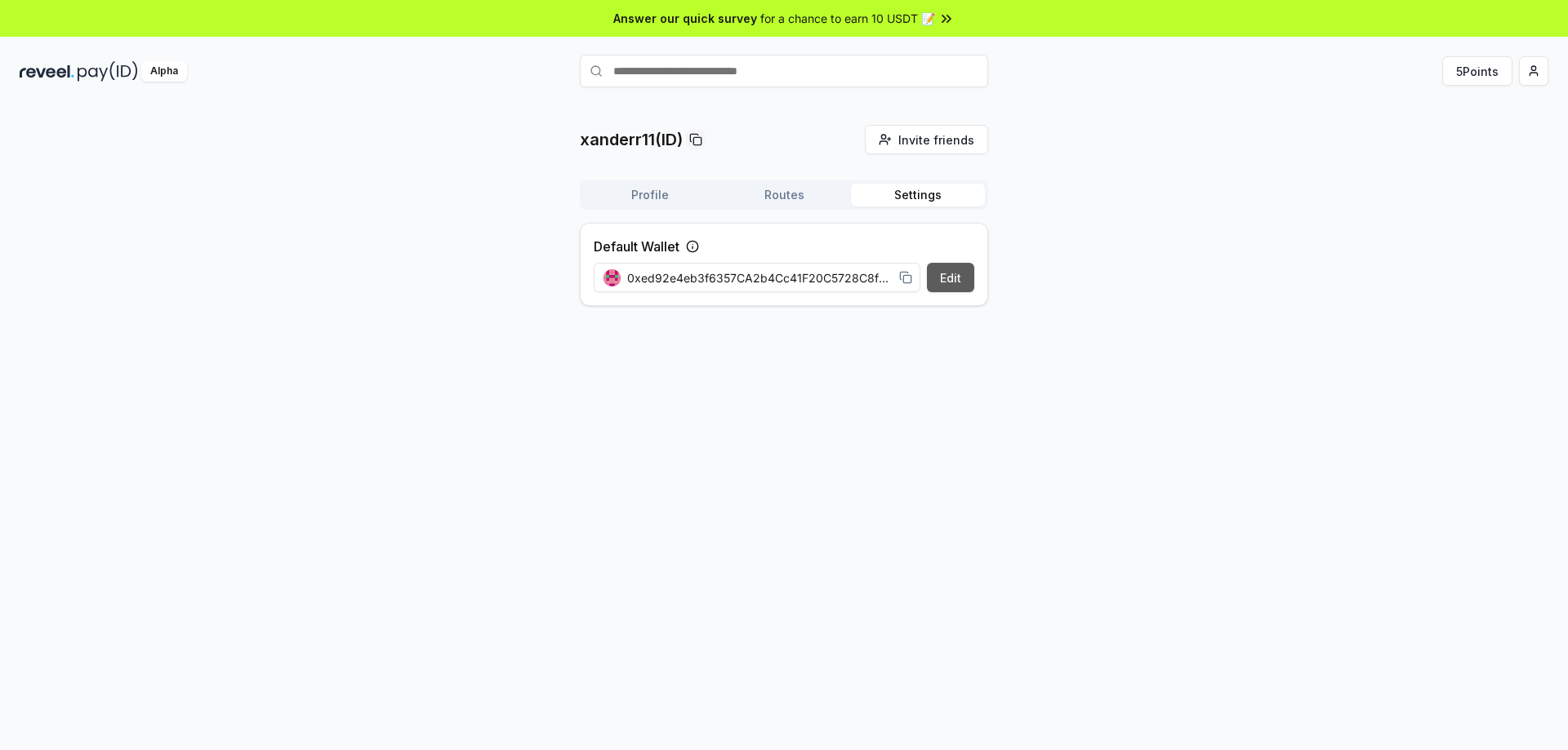
click at [948, 271] on button "Edit" at bounding box center [950, 278] width 47 height 29
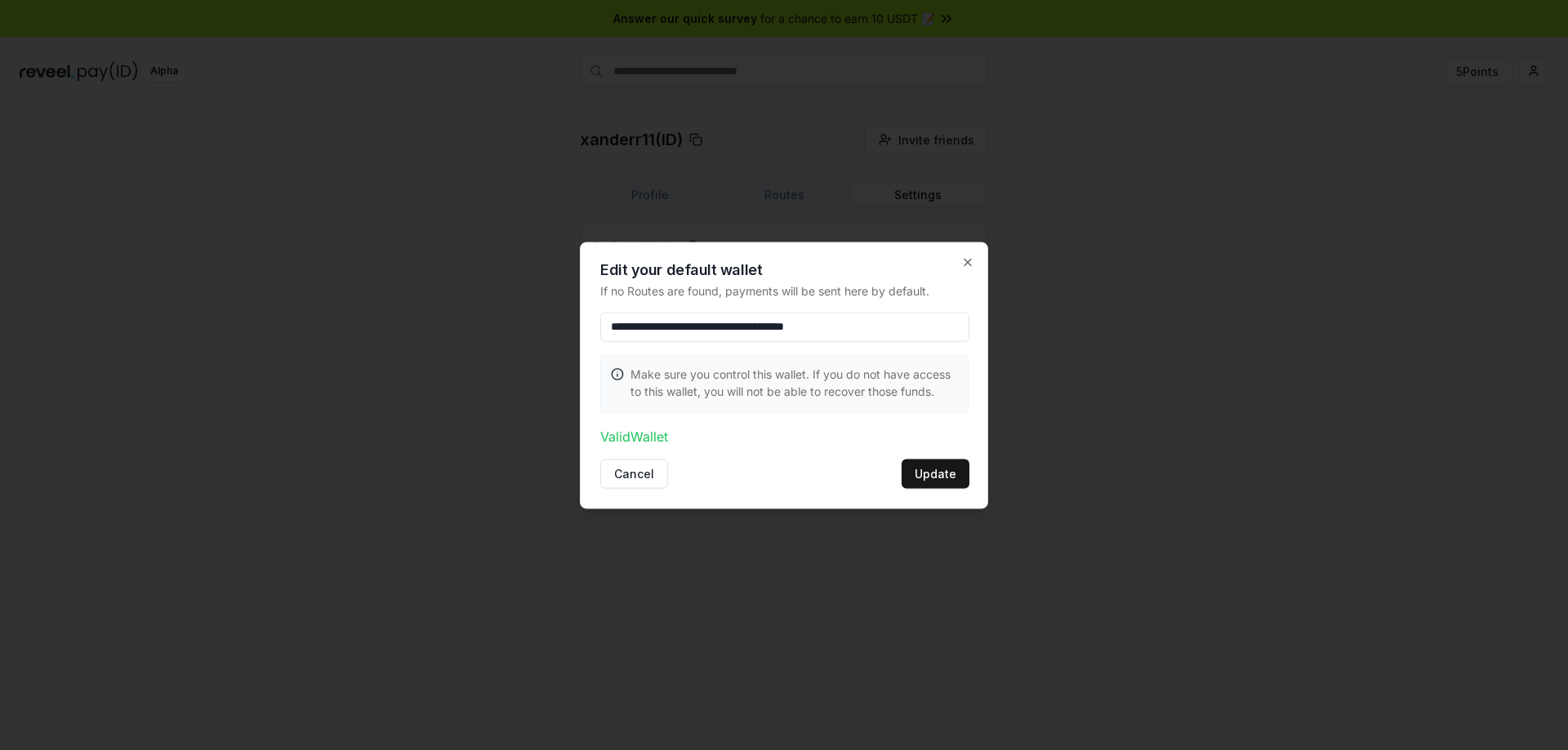
type input "**********"
click at [651, 441] on p "Valid Wallet" at bounding box center [785, 436] width 369 height 19
click at [622, 440] on p "Valid Wallet" at bounding box center [785, 436] width 369 height 19
click at [936, 472] on button "Update" at bounding box center [935, 473] width 68 height 29
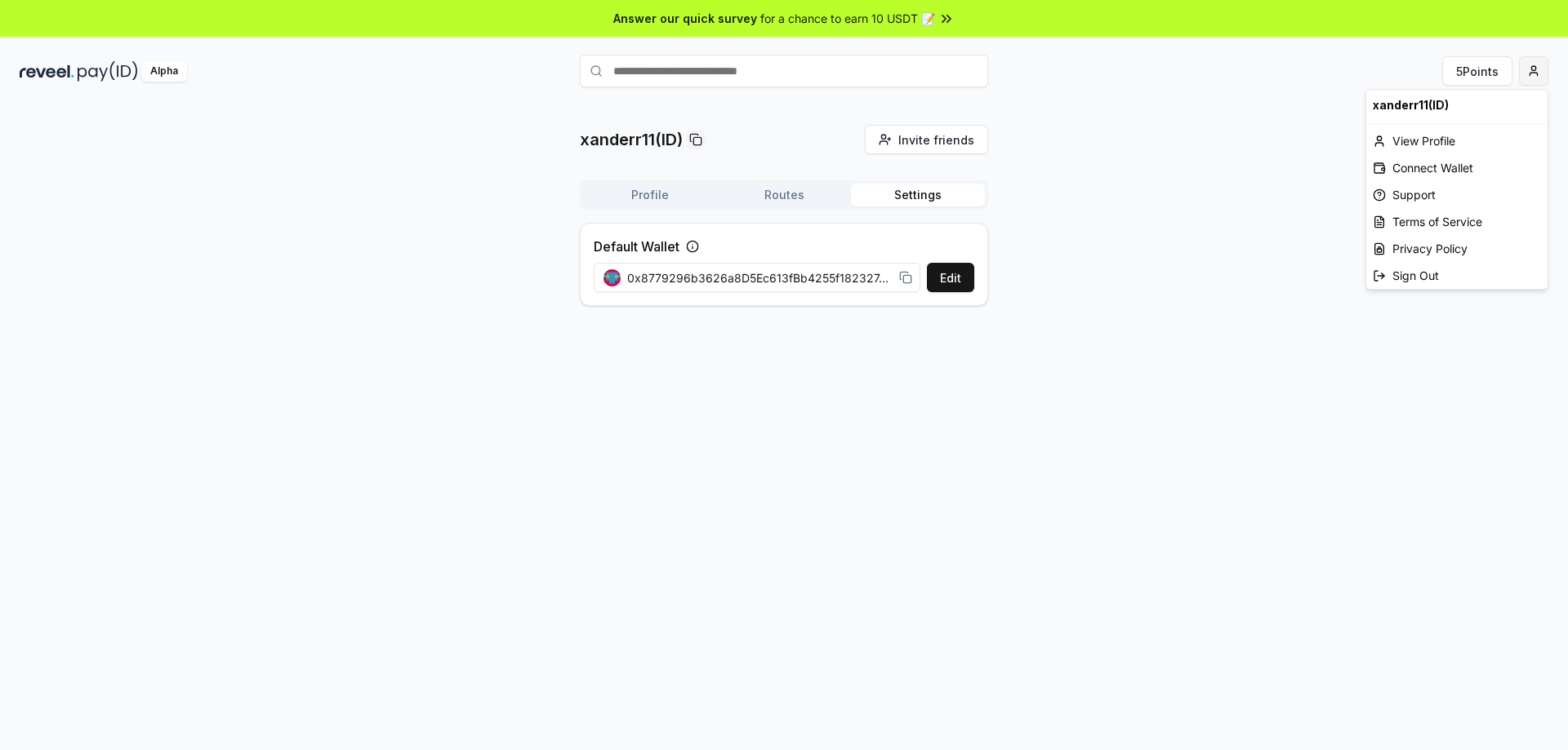
click at [1535, 69] on html "Answer our quick survey for a chance to earn 10 USDT 📝 Alpha 5 Points xanderr11…" at bounding box center [784, 375] width 1568 height 750
click at [1460, 161] on div "Connect Wallet" at bounding box center [1457, 168] width 181 height 27
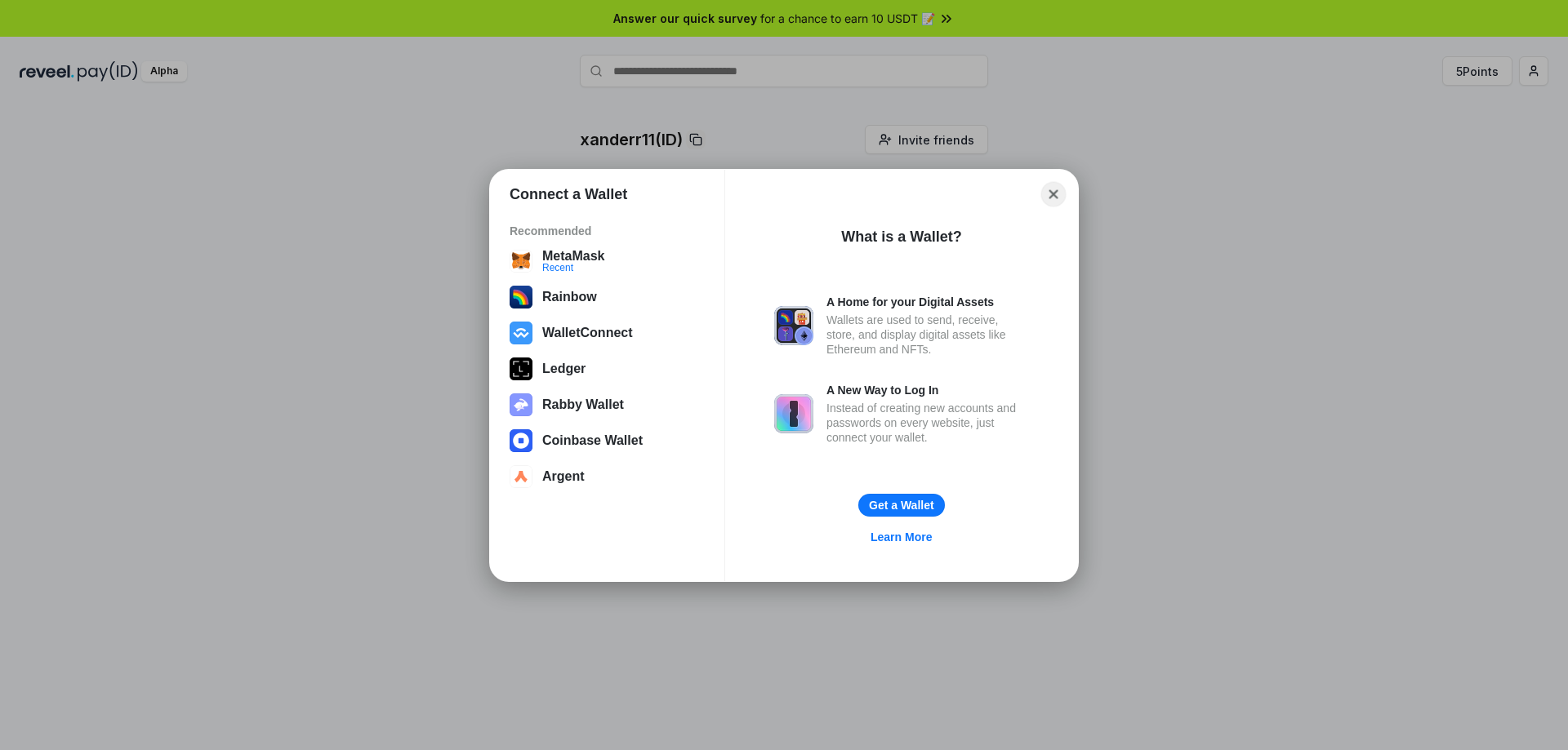
click at [1060, 184] on button "Close" at bounding box center [1054, 194] width 25 height 25
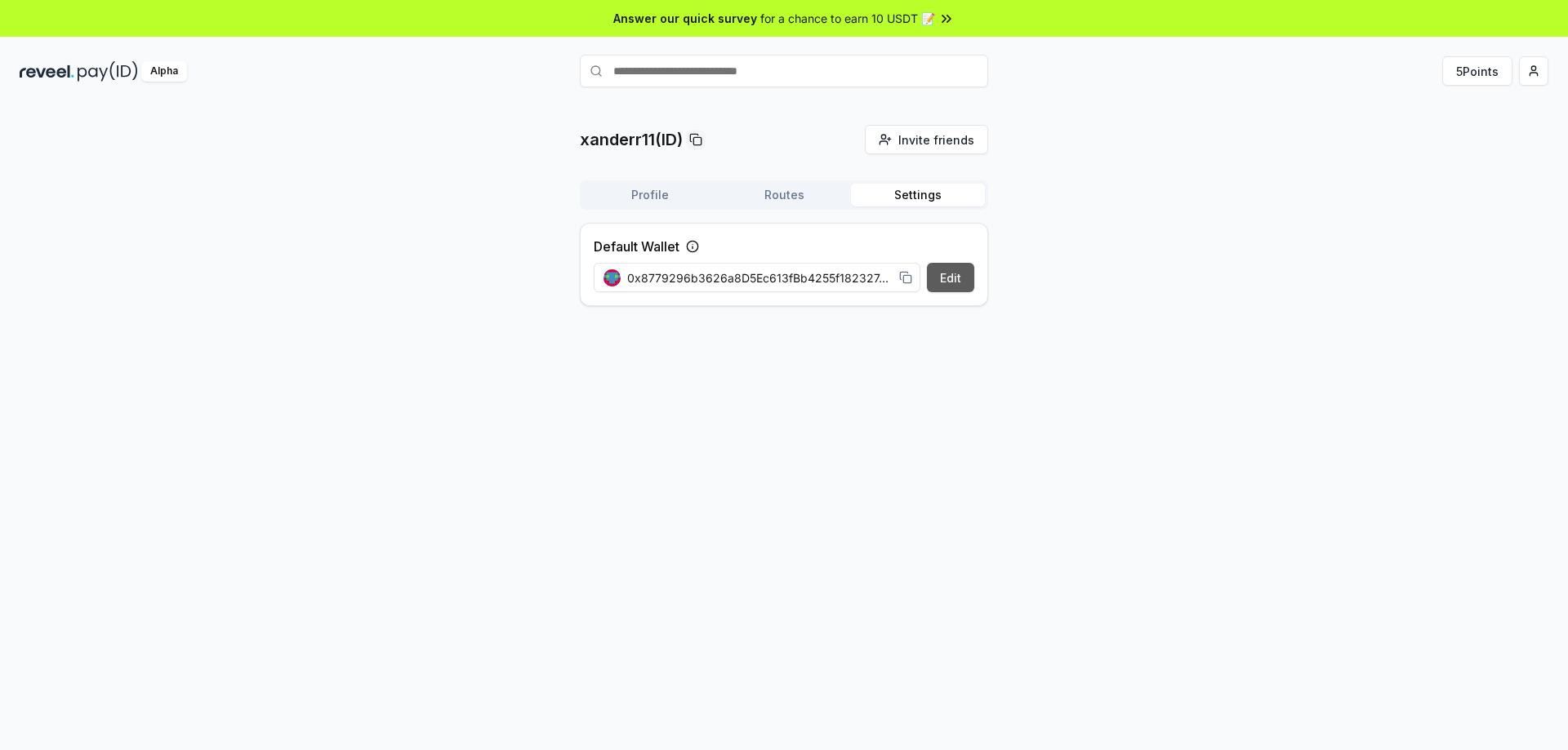
click at [950, 282] on button "Edit" at bounding box center [950, 278] width 47 height 29
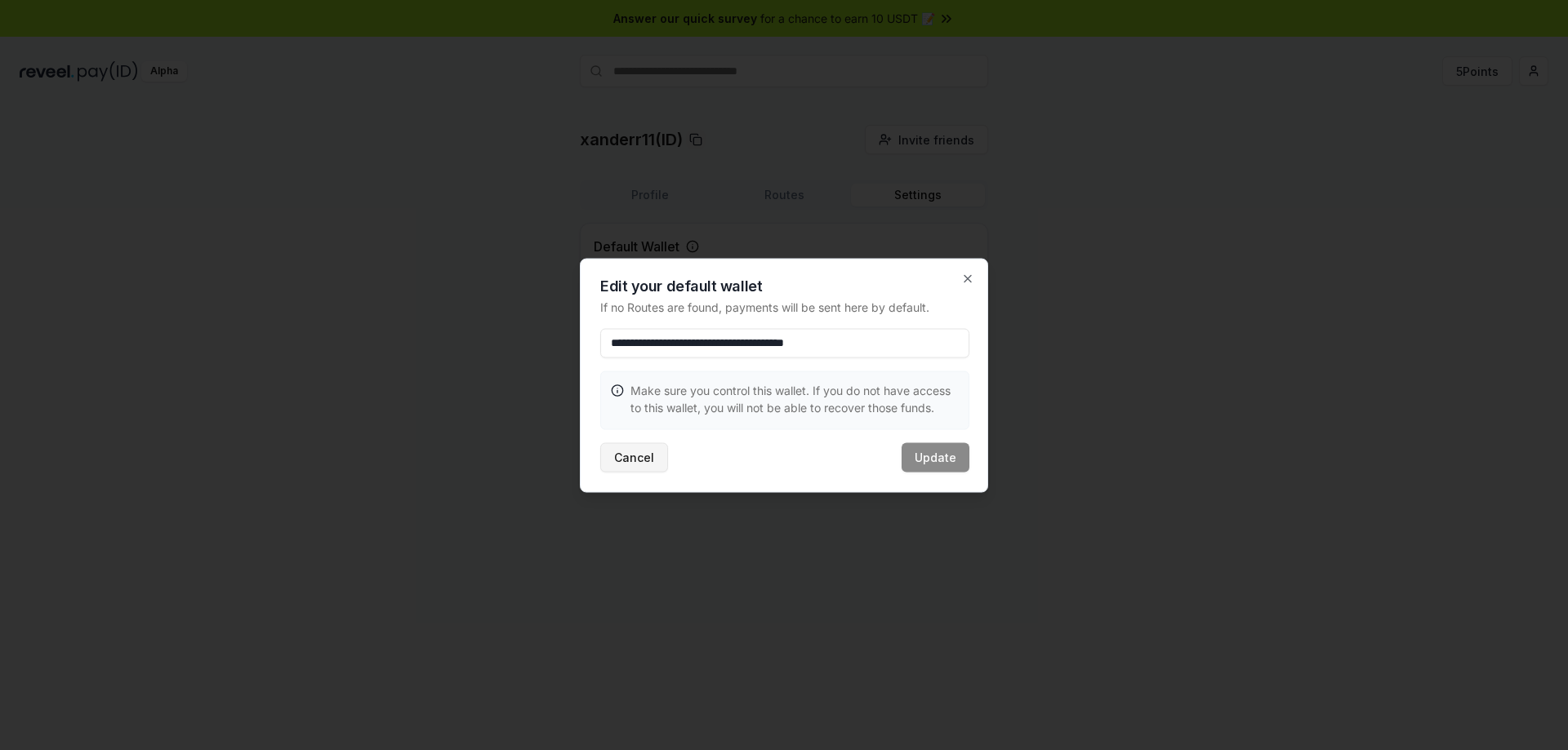
click at [640, 458] on button "Cancel" at bounding box center [635, 457] width 68 height 29
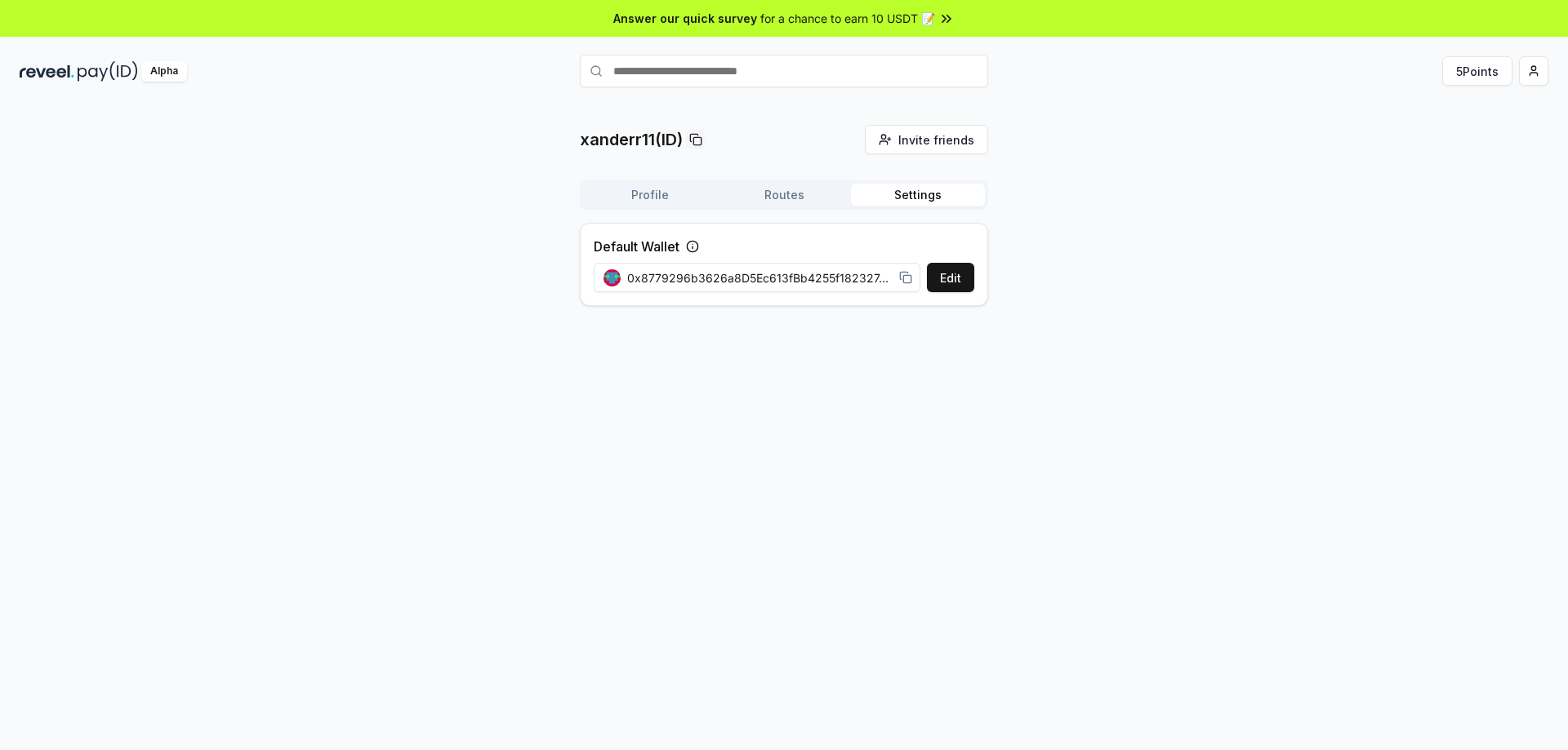
click at [695, 486] on div "xanderr11(ID) Invite friends Invite Profile Routes Settings Default Wallet Edit…" at bounding box center [784, 444] width 1568 height 705
click at [88, 68] on img at bounding box center [107, 71] width 61 height 20
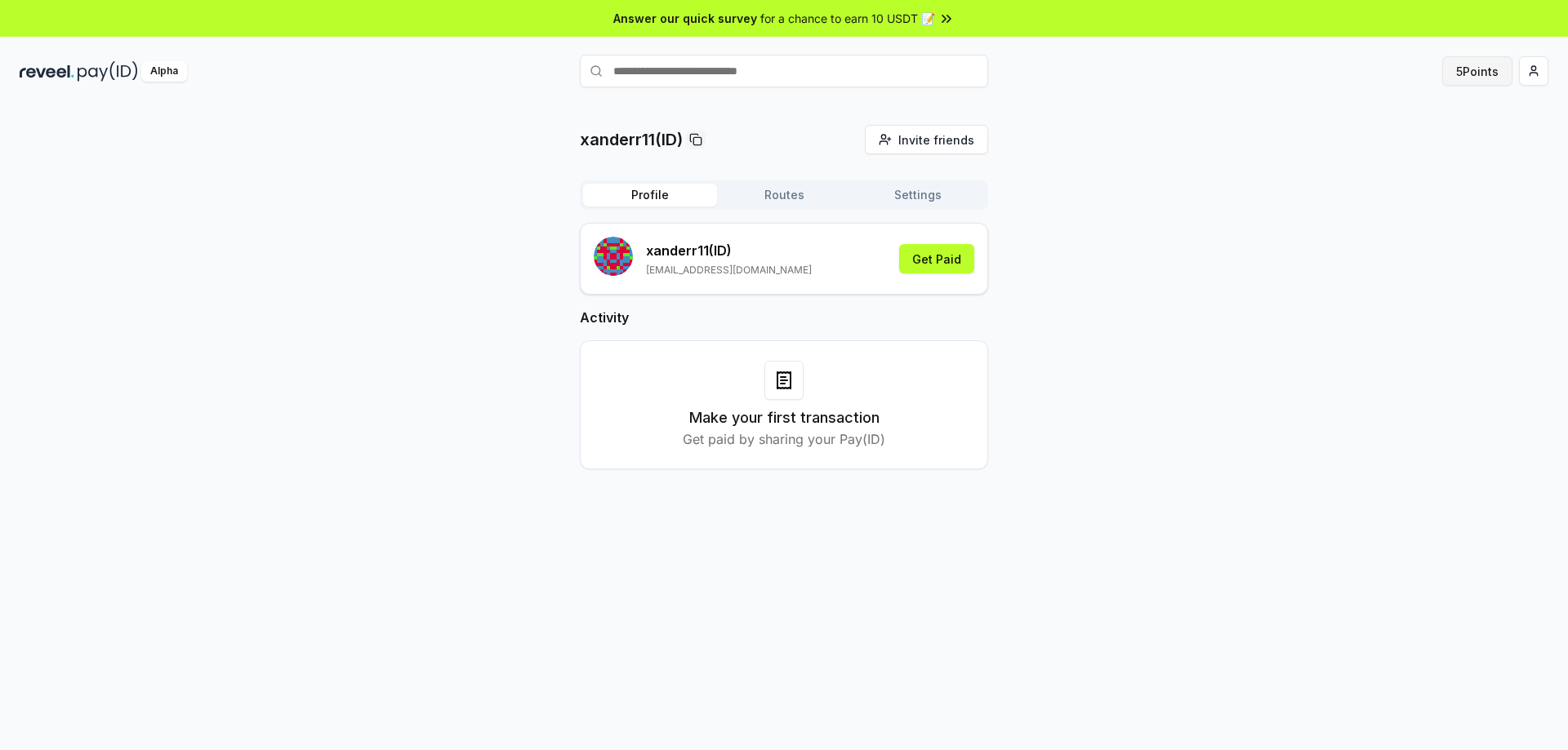
click at [1481, 65] on button "5 Points" at bounding box center [1477, 70] width 70 height 29
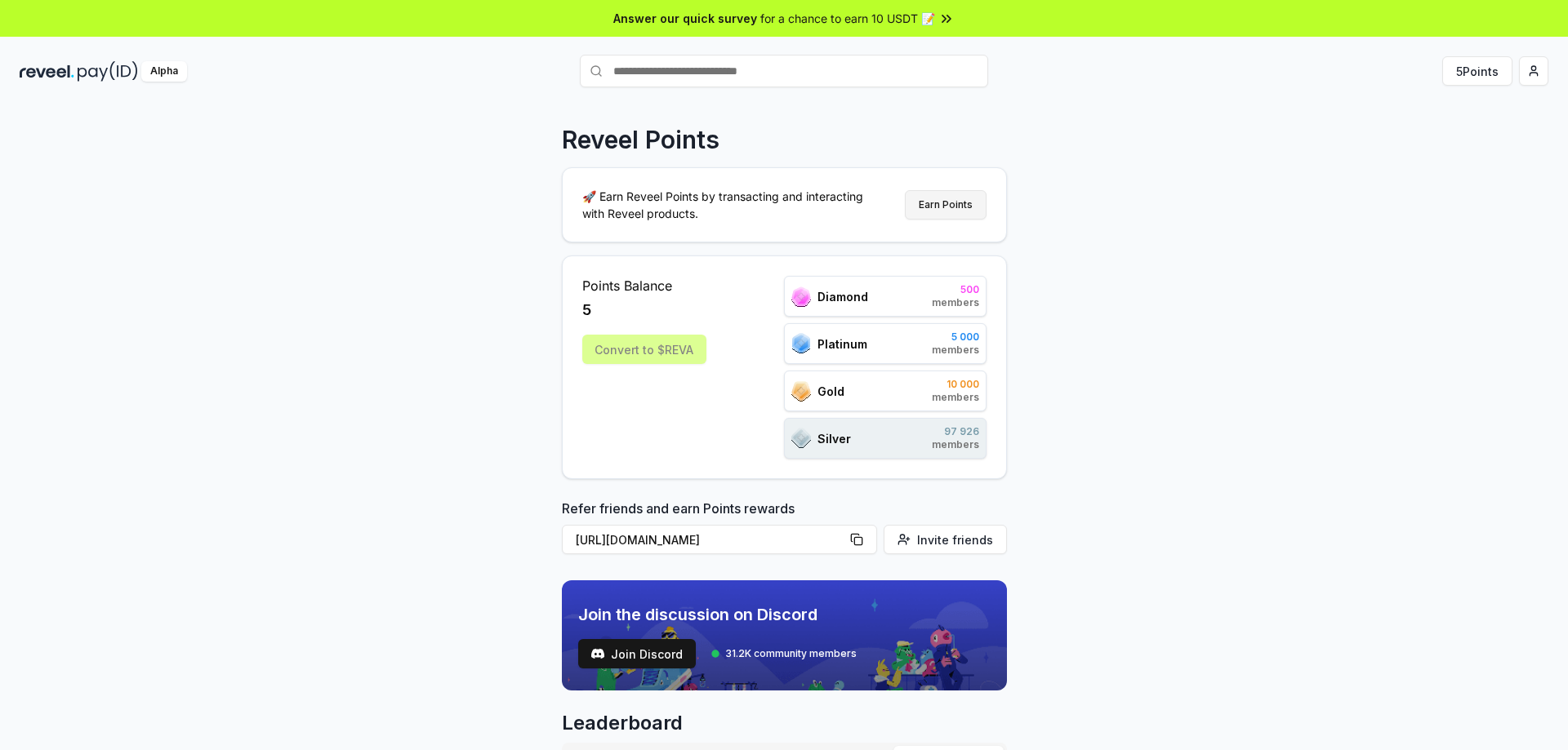
click at [932, 201] on button "Earn Points" at bounding box center [945, 204] width 82 height 29
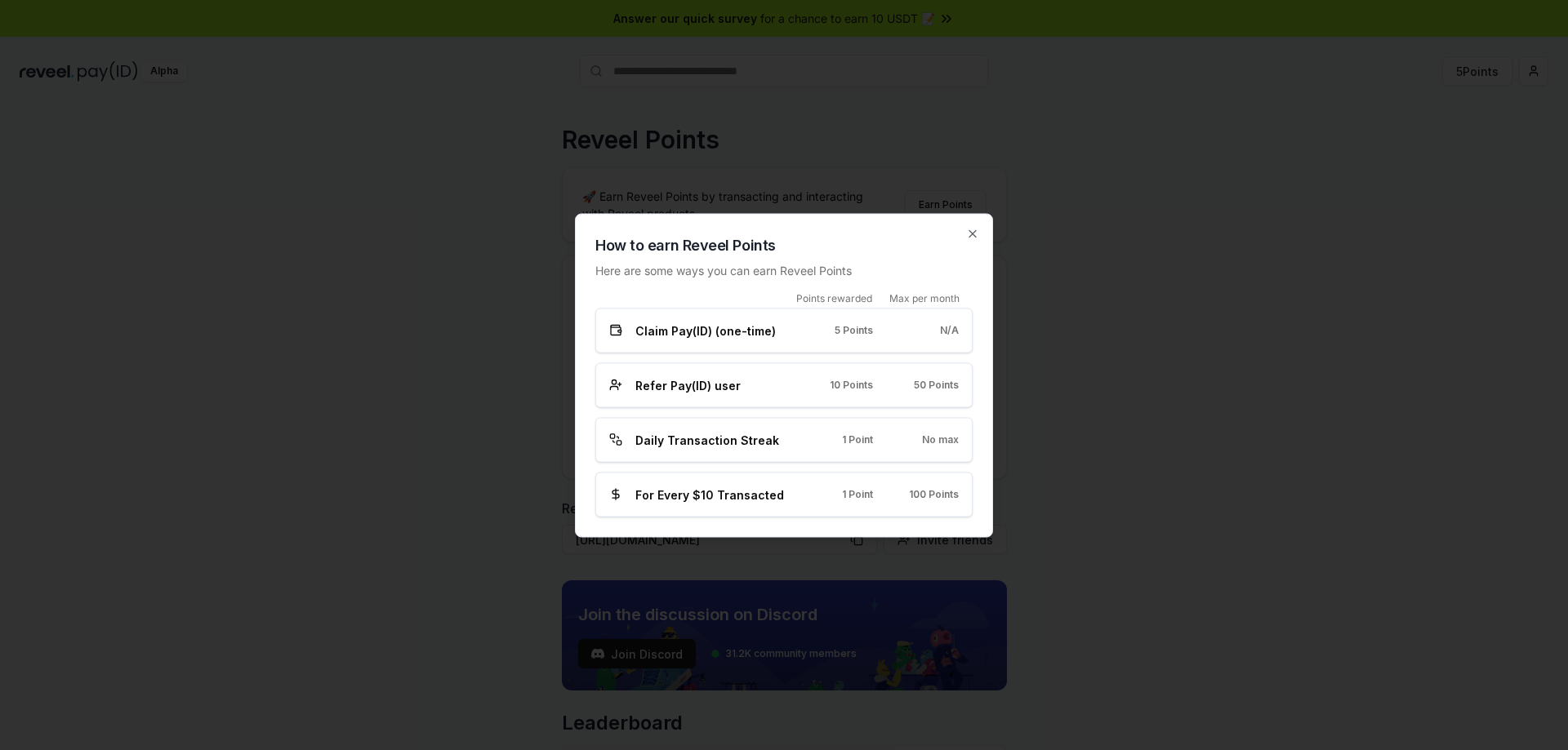
click at [720, 339] on div "Claim Pay(ID) (one-time) 5 Points N/A" at bounding box center [783, 330] width 377 height 45
click at [905, 342] on div "Claim Pay(ID) (one-time) 5 Points N/A" at bounding box center [783, 330] width 377 height 45
click at [968, 236] on icon "button" at bounding box center [973, 233] width 14 height 13
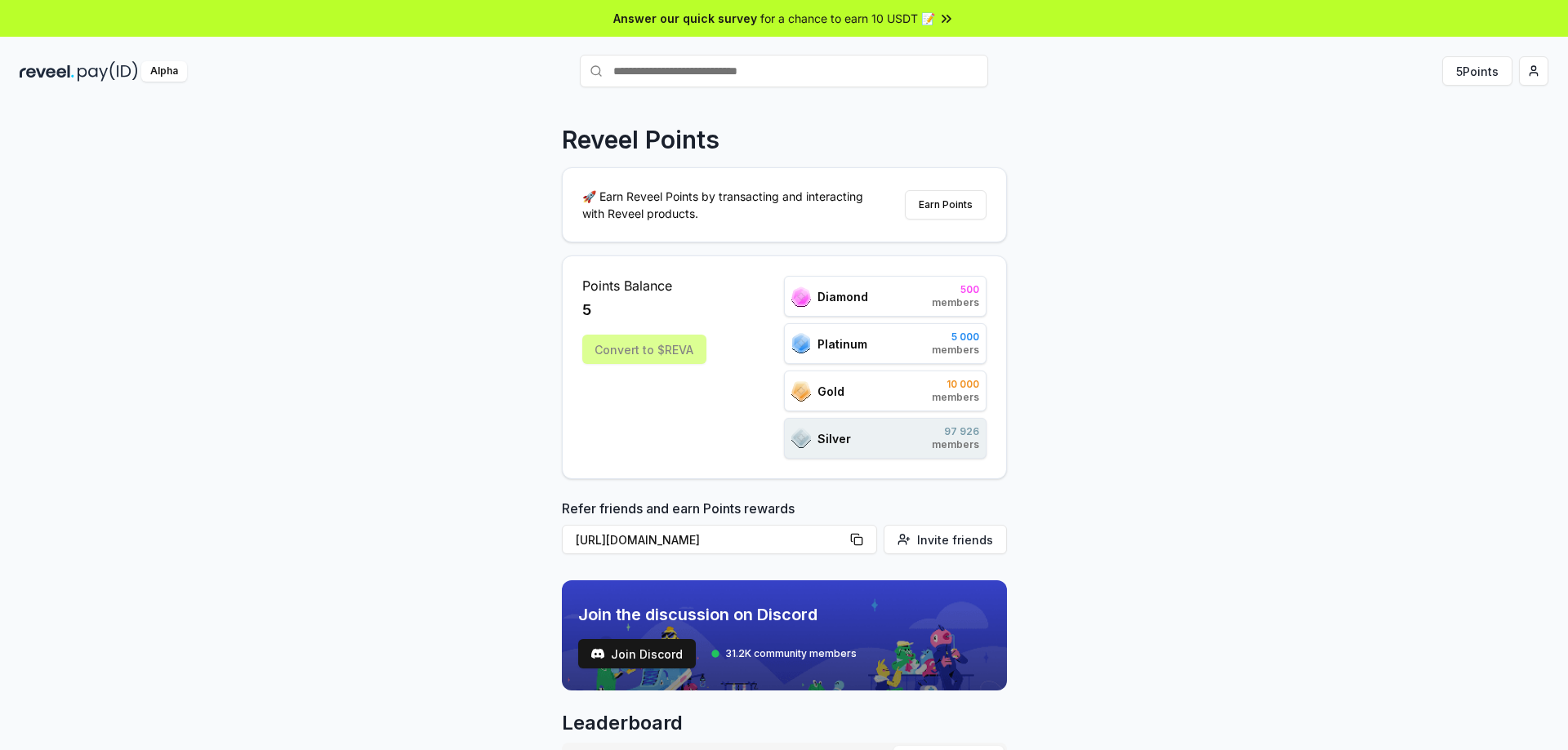
click at [675, 349] on div "Convert to $REVA" at bounding box center [644, 349] width 124 height 29
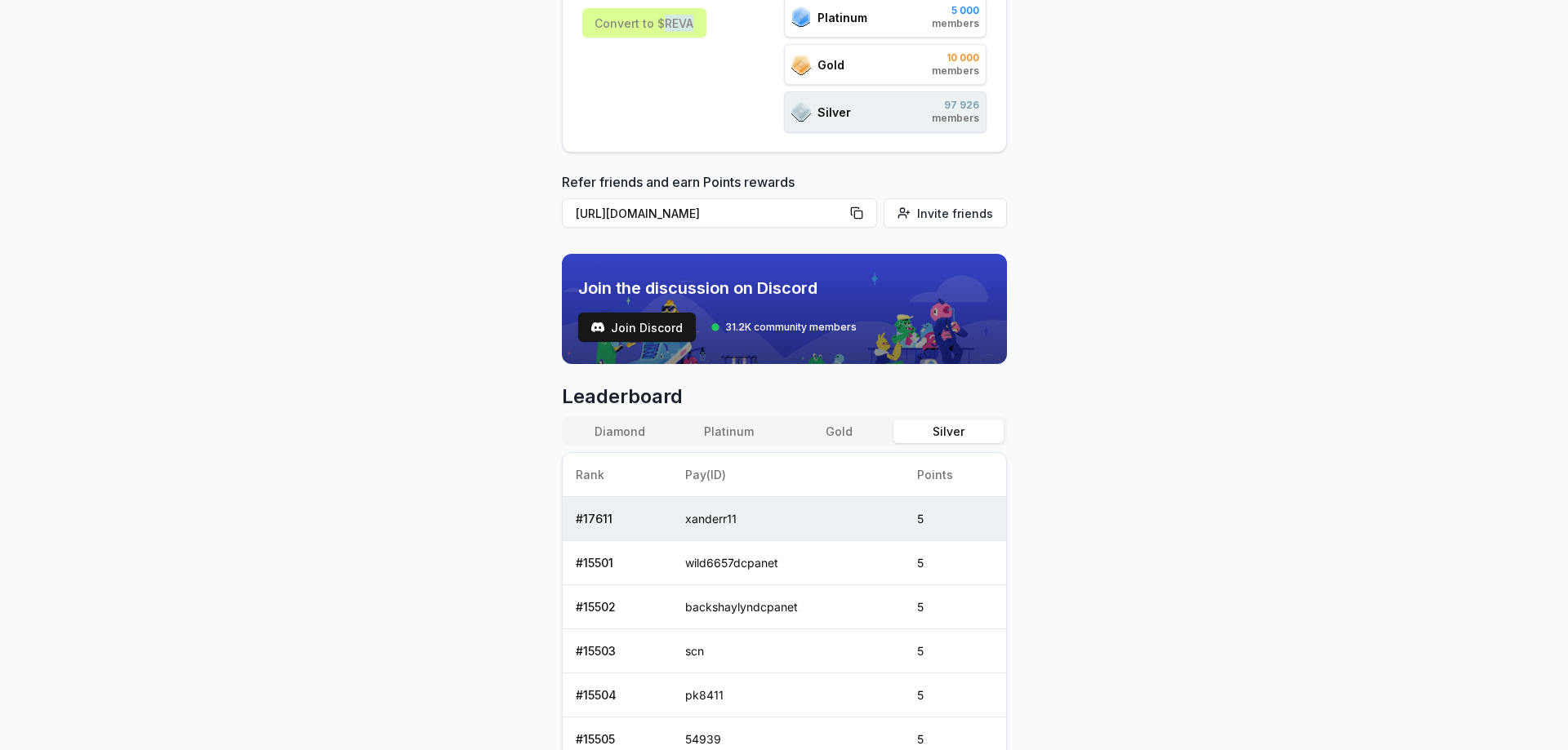
scroll to position [408, 0]
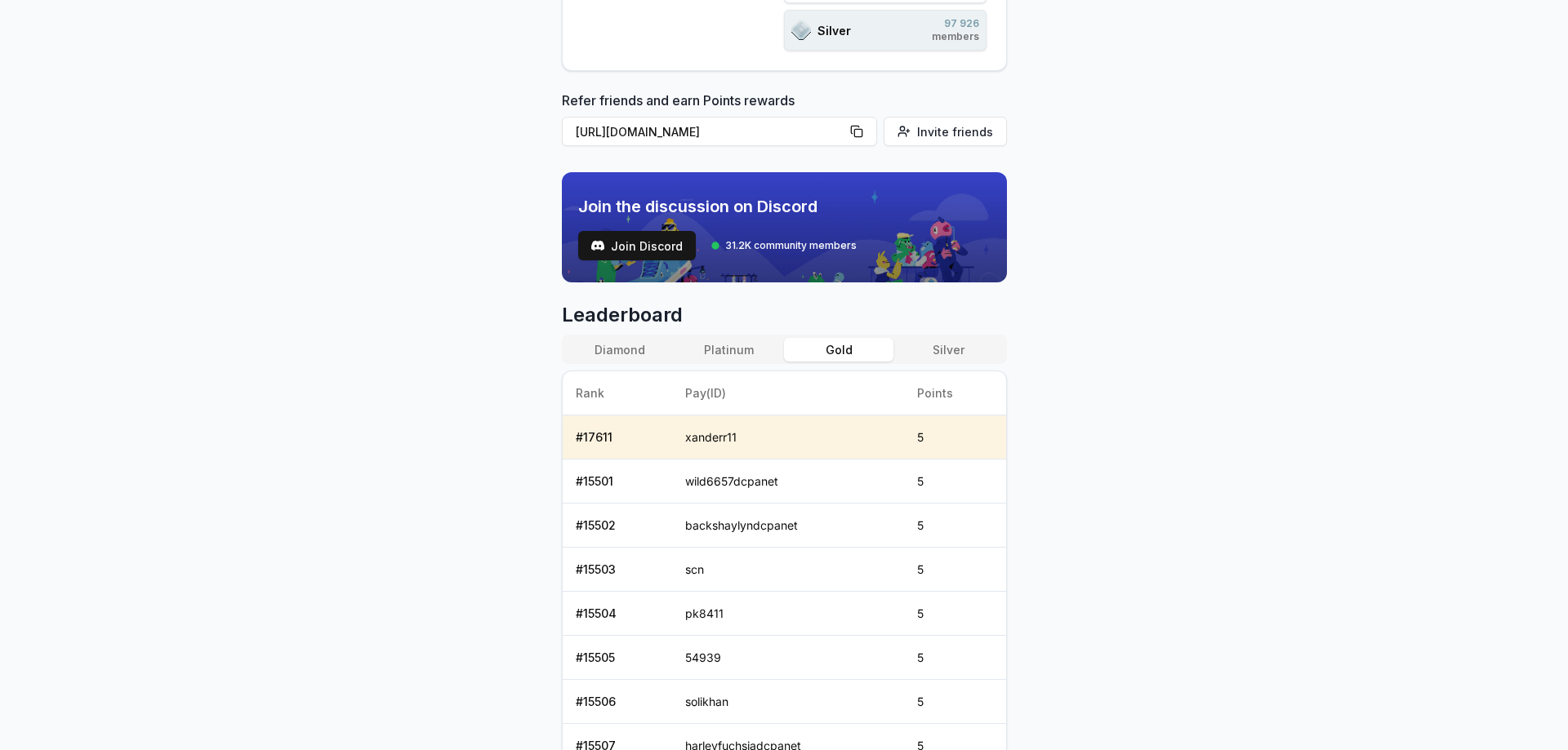
click at [847, 351] on button "Gold" at bounding box center [838, 350] width 109 height 24
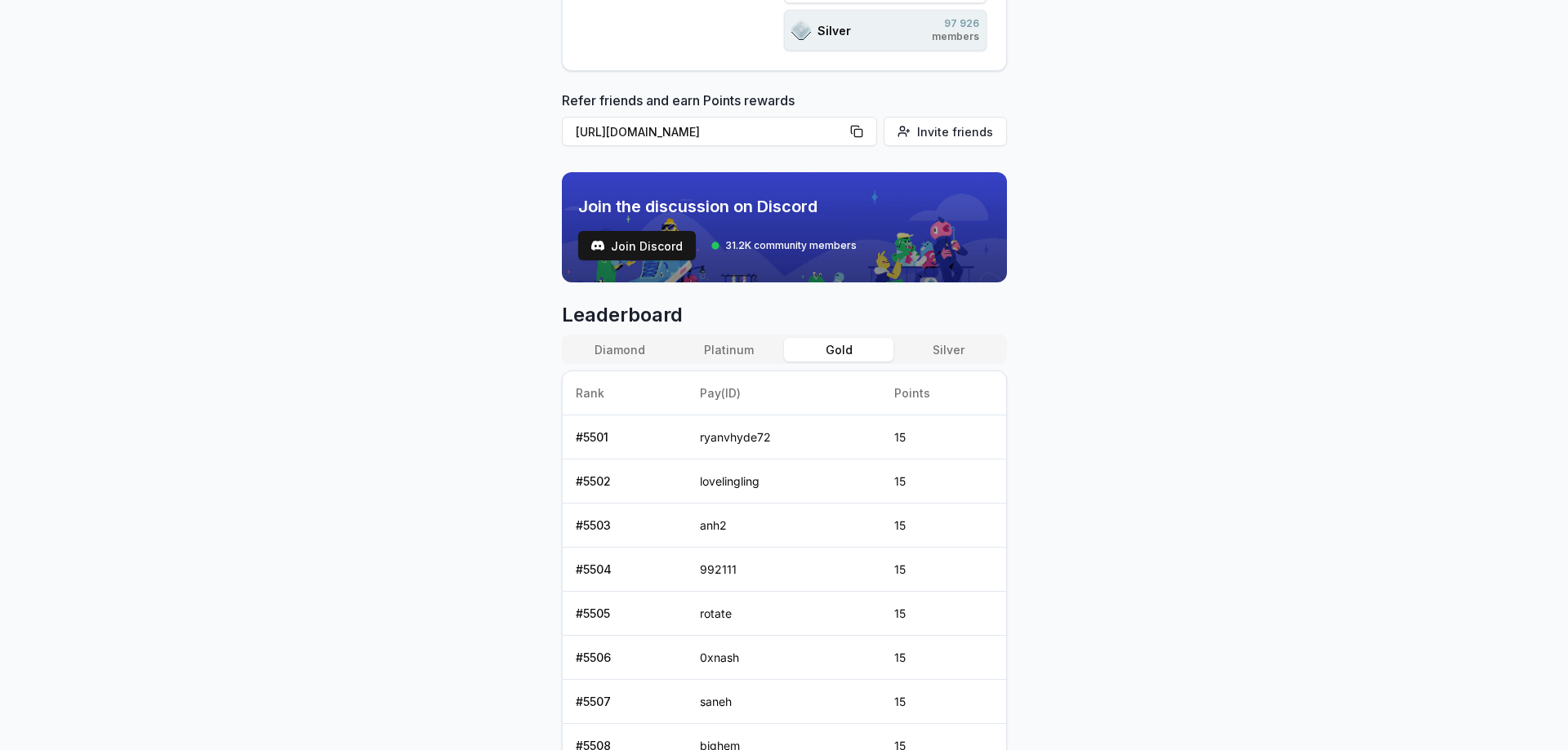
click at [748, 349] on button "Platinum" at bounding box center [729, 350] width 109 height 24
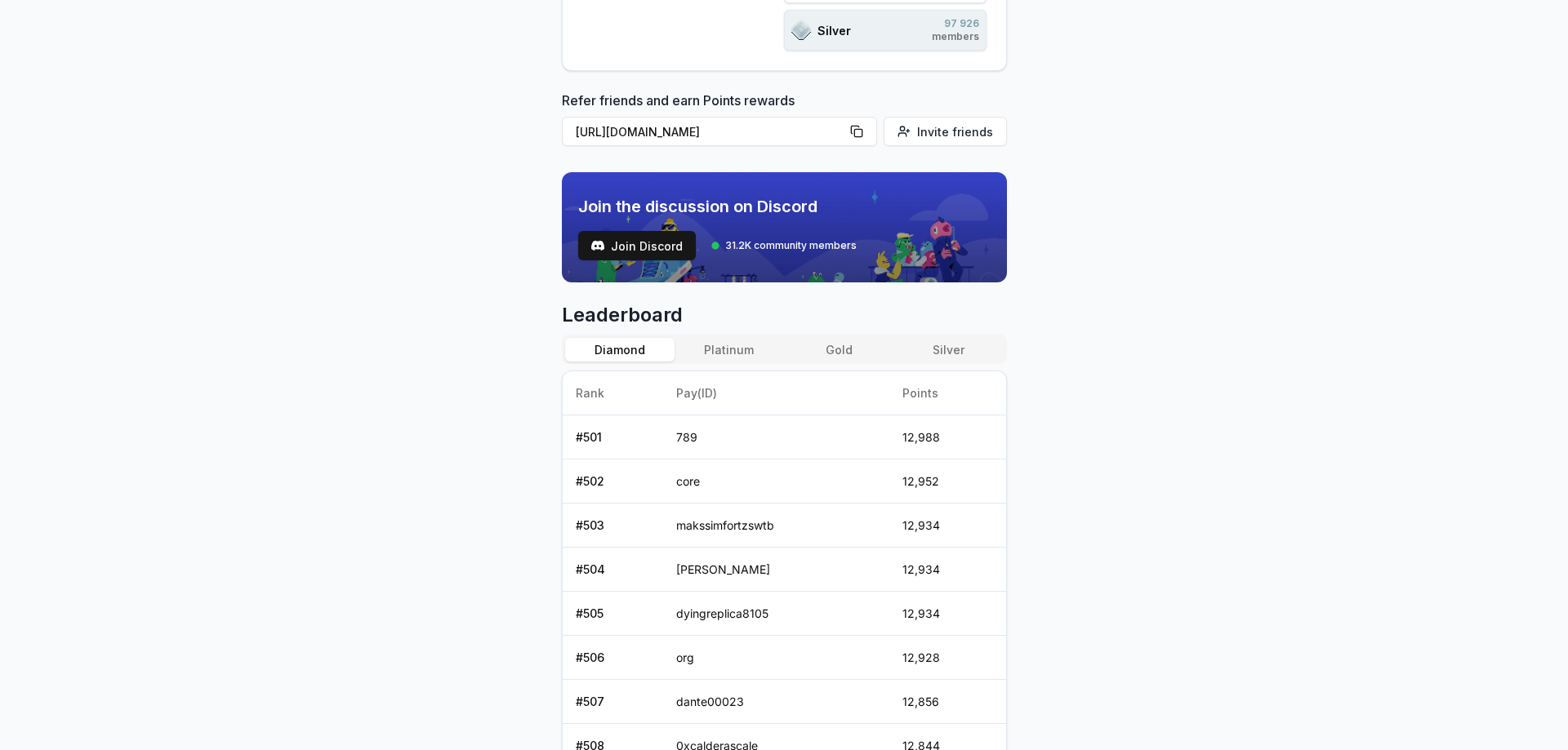
click at [668, 350] on button "Diamond" at bounding box center [619, 350] width 109 height 24
click at [744, 350] on button "Platinum" at bounding box center [729, 350] width 109 height 24
click at [853, 350] on button "Gold" at bounding box center [838, 350] width 109 height 24
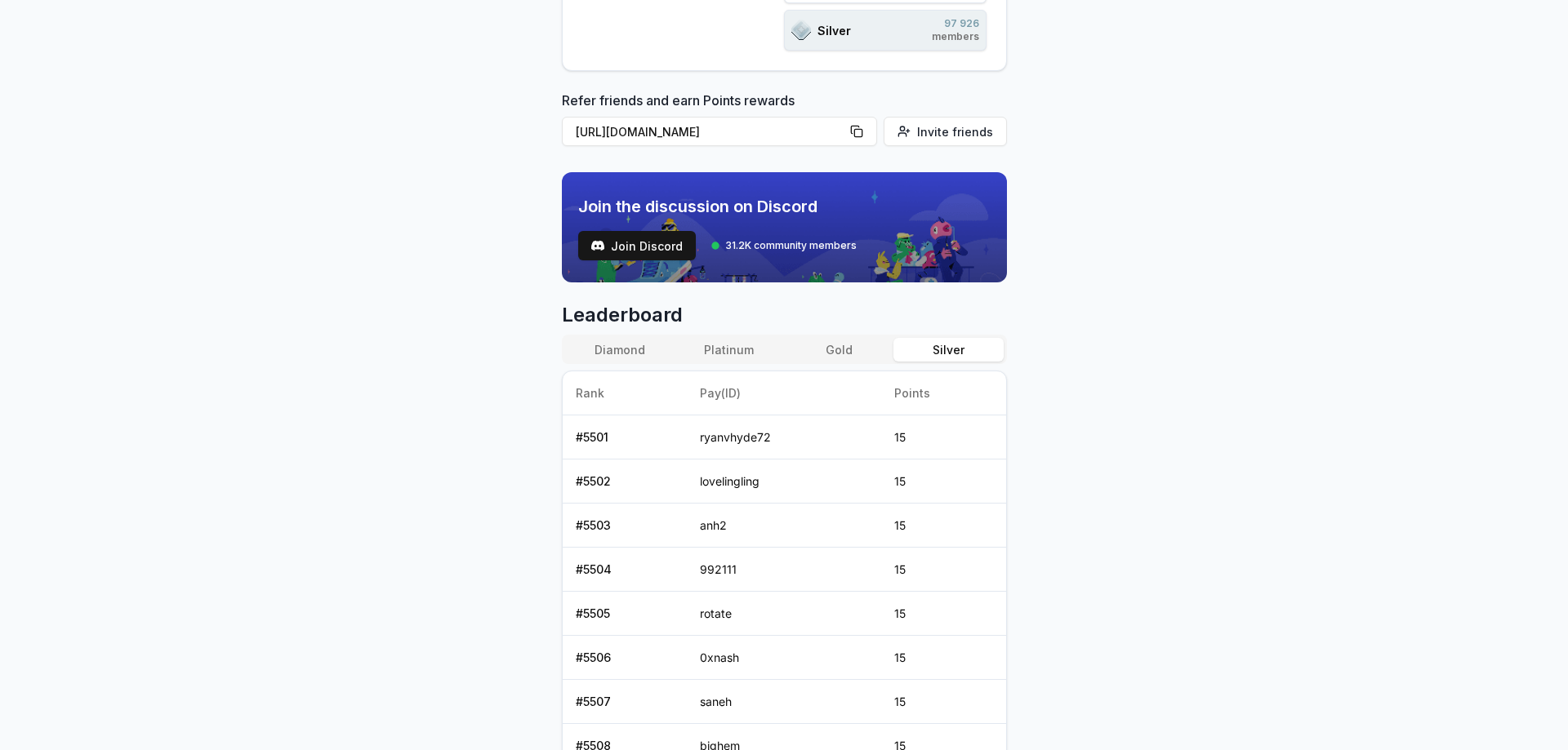
click at [933, 352] on button "Silver" at bounding box center [948, 350] width 109 height 24
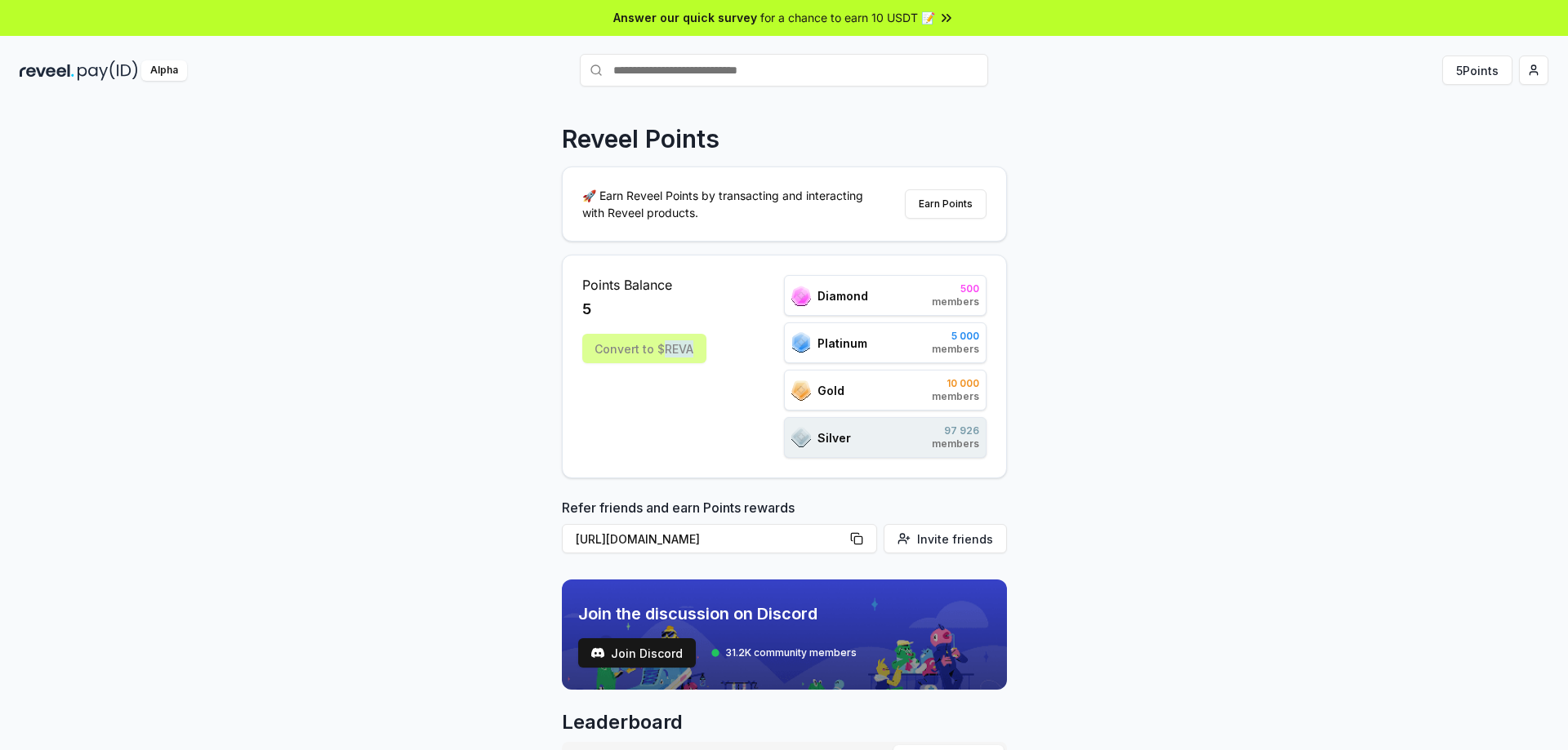
scroll to position [0, 0]
click at [174, 72] on div "Alpha" at bounding box center [164, 71] width 45 height 20
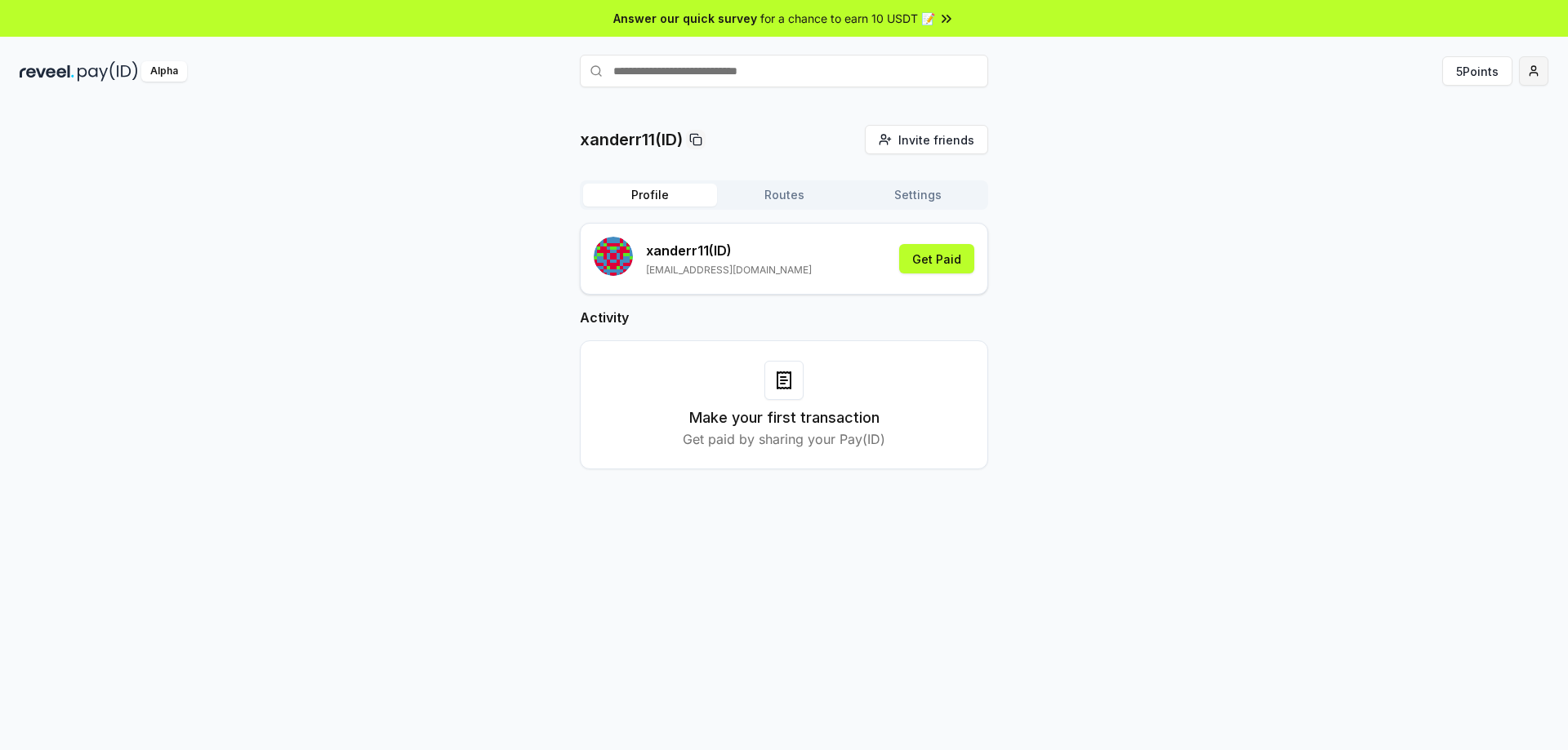
click at [1528, 73] on html "Answer our quick survey for a chance to earn 10 USDT 📝 Alpha 5 Points xanderr11…" at bounding box center [784, 375] width 1568 height 750
drag, startPoint x: 1415, startPoint y: 274, endPoint x: 1365, endPoint y: 314, distance: 64.0
click at [1365, 314] on html "Answer our quick survey for a chance to earn 10 USDT 📝 Alpha 5 Points xanderr11…" at bounding box center [784, 375] width 1568 height 750
click at [1038, 459] on html "Answer our quick survey for a chance to earn 10 USDT 📝 Alpha 5 Points xanderr11…" at bounding box center [784, 375] width 1568 height 750
click at [1532, 79] on html "Answer our quick survey for a chance to earn 10 USDT 📝 Alpha 5 Points xanderr11…" at bounding box center [784, 375] width 1568 height 750
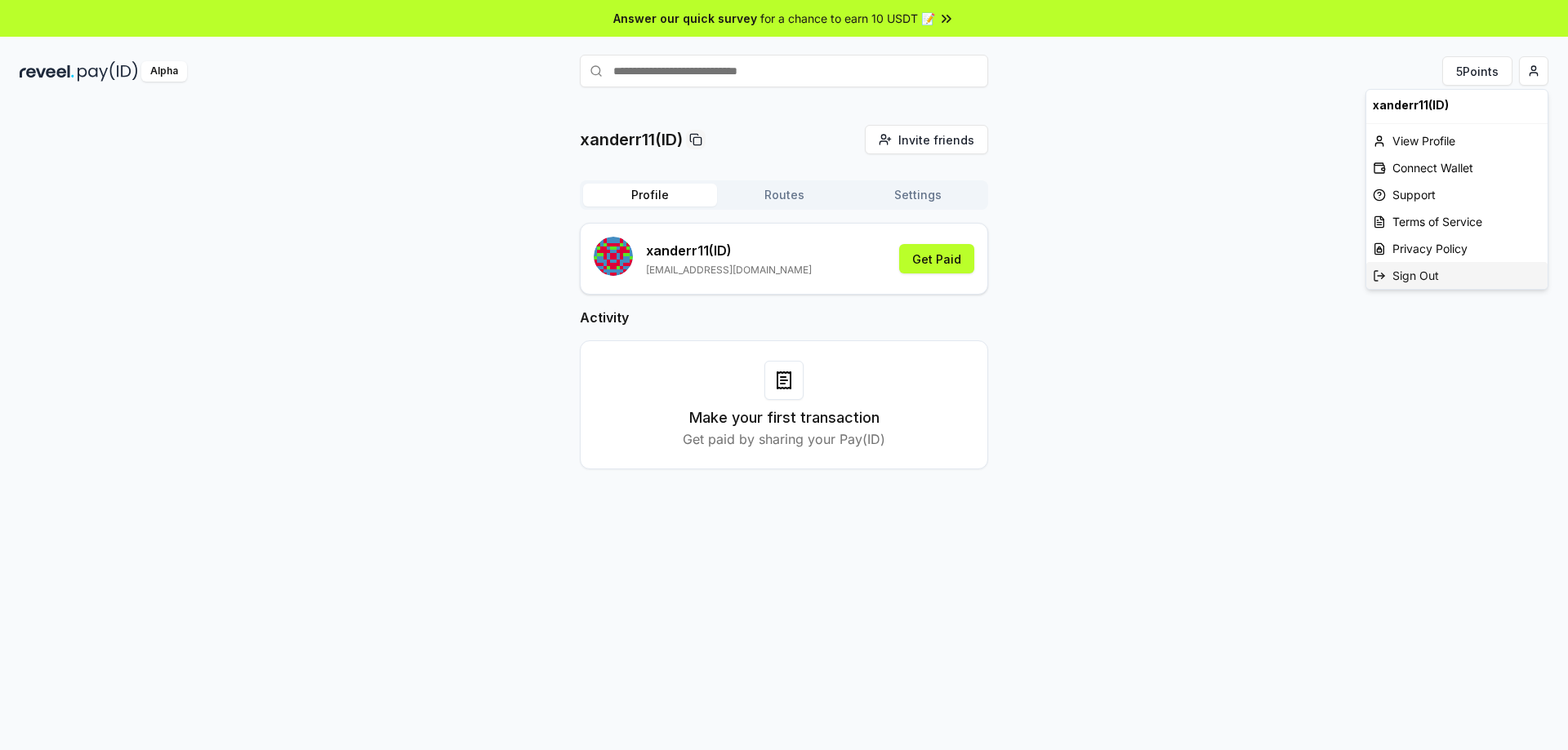
click at [1385, 274] on icon at bounding box center [1380, 276] width 14 height 13
